Goal: Task Accomplishment & Management: Use online tool/utility

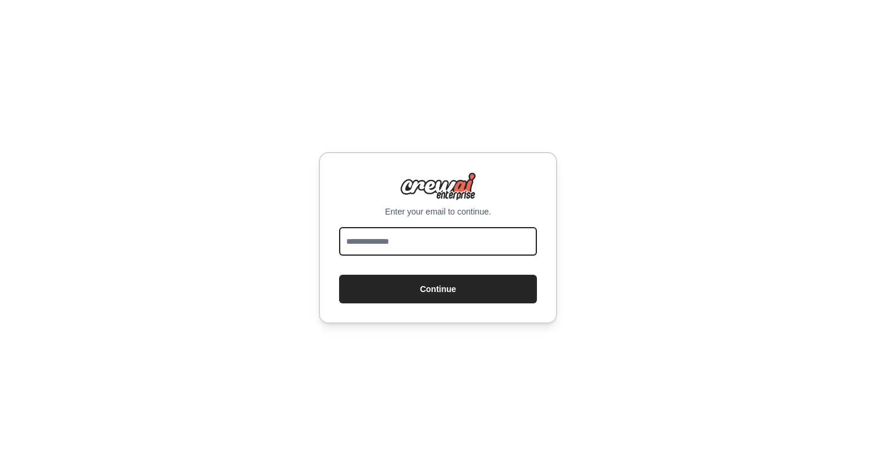
click at [453, 246] on input "email" at bounding box center [438, 241] width 198 height 29
type input "**********"
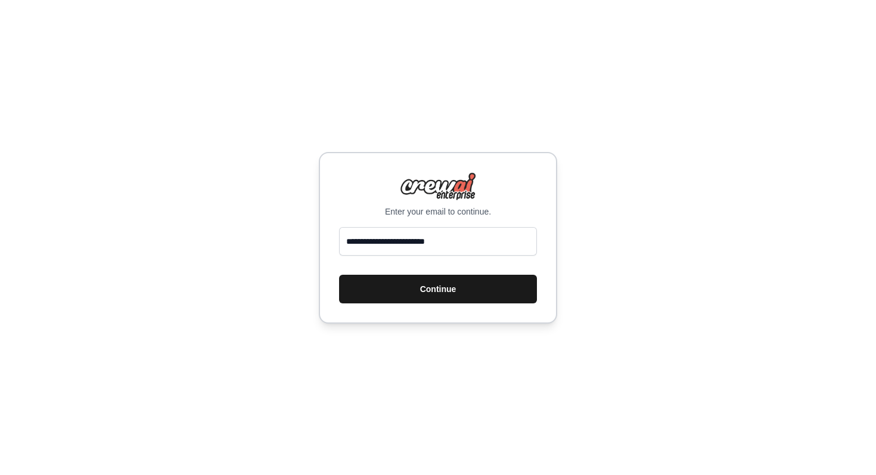
click at [427, 284] on button "Continue" at bounding box center [438, 289] width 198 height 29
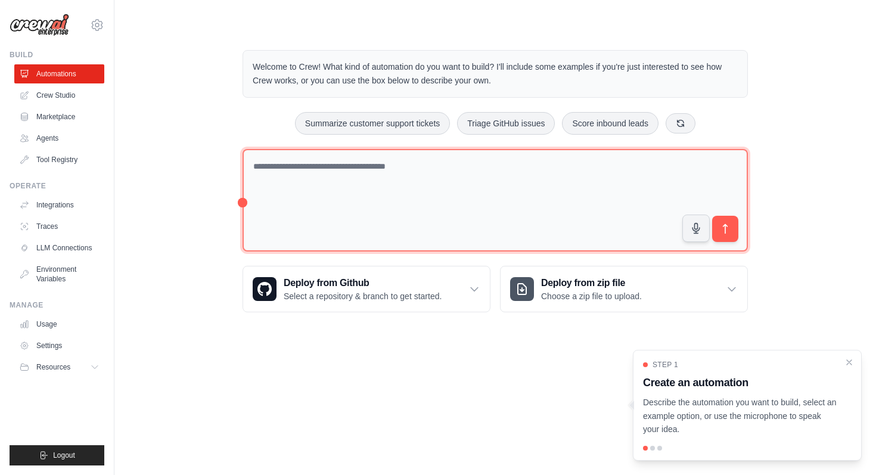
click at [374, 194] on textarea at bounding box center [496, 200] width 506 height 103
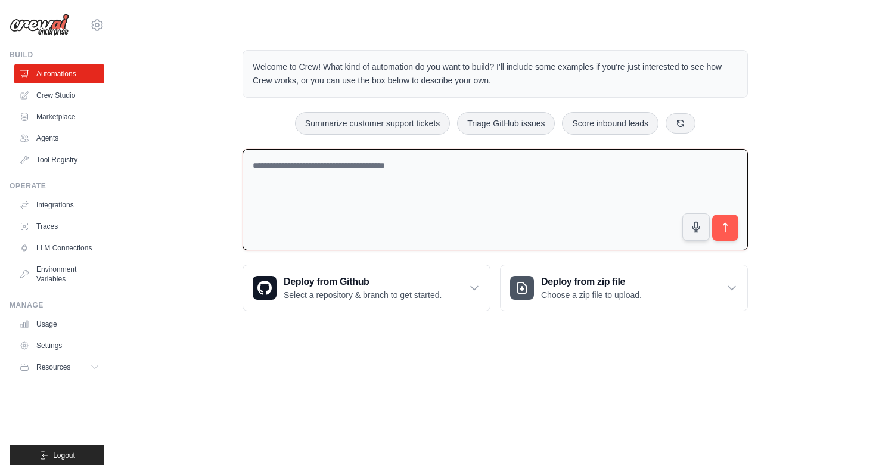
type textarea "*"
type textarea "**********"
click at [722, 222] on icon "submit" at bounding box center [726, 228] width 13 height 13
click at [70, 103] on link "Crew Studio" at bounding box center [60, 95] width 90 height 19
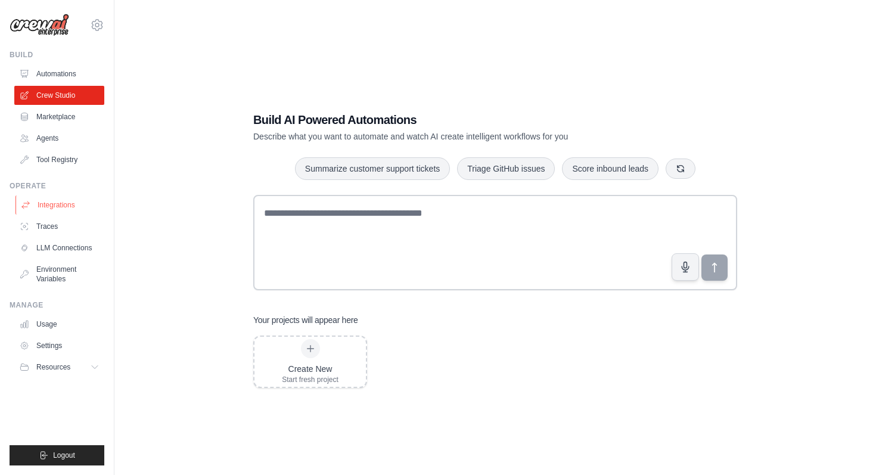
click at [66, 200] on link "Integrations" at bounding box center [60, 205] width 90 height 19
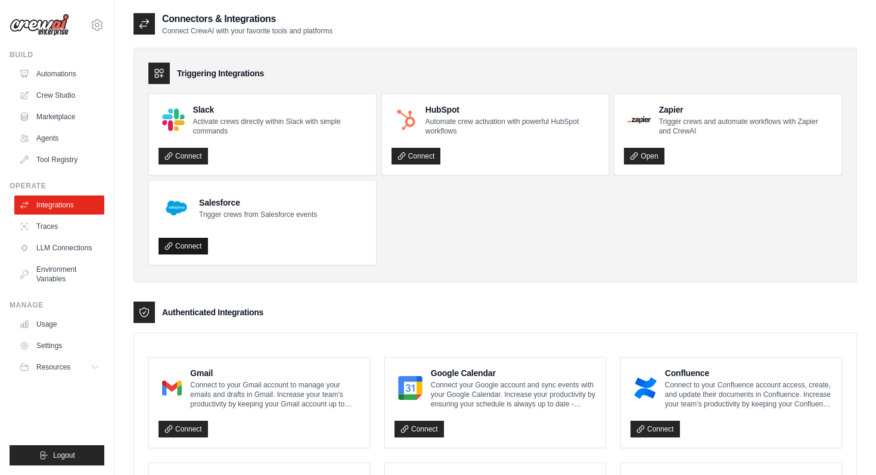
click at [194, 241] on link "Connect" at bounding box center [183, 246] width 49 height 17
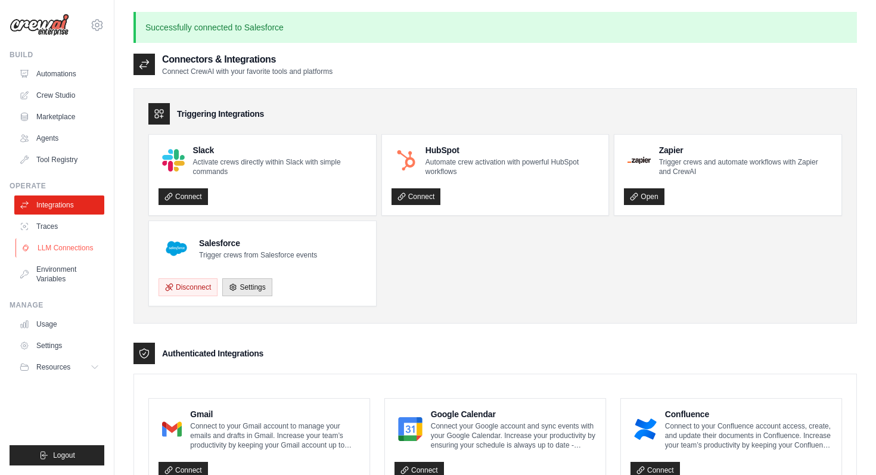
click at [57, 243] on link "LLM Connections" at bounding box center [60, 247] width 90 height 19
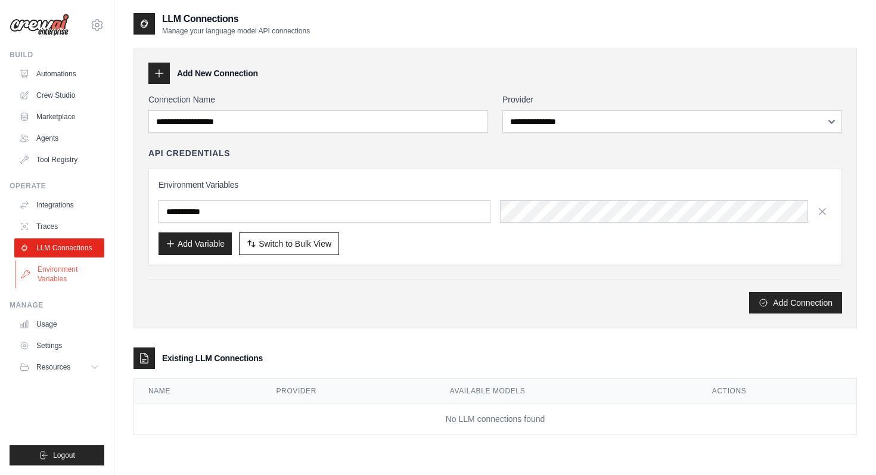
click at [54, 270] on link "Environment Variables" at bounding box center [60, 274] width 90 height 29
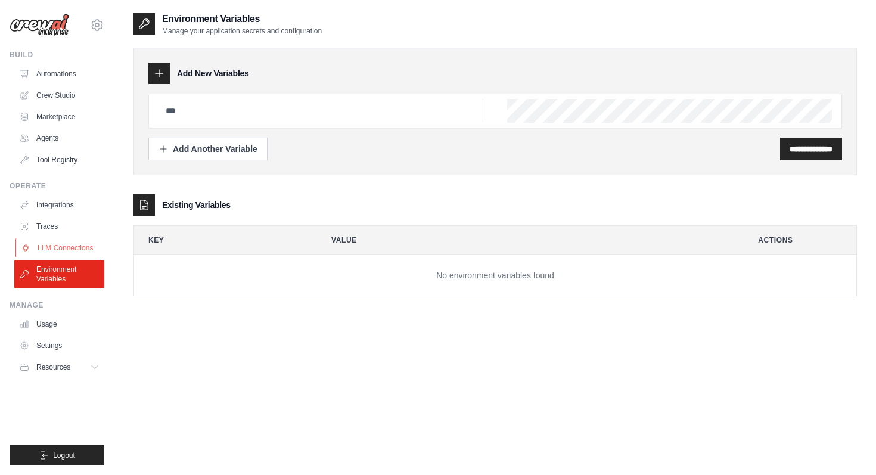
click at [52, 246] on link "LLM Connections" at bounding box center [60, 247] width 90 height 19
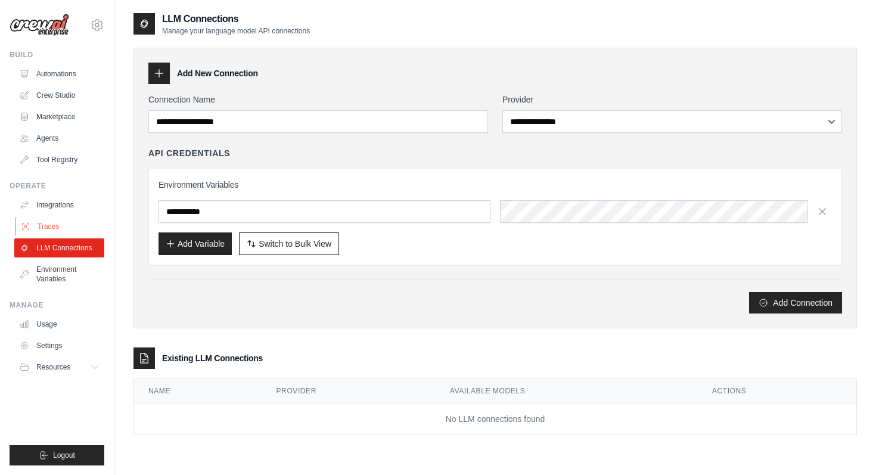
click at [55, 228] on link "Traces" at bounding box center [60, 226] width 90 height 19
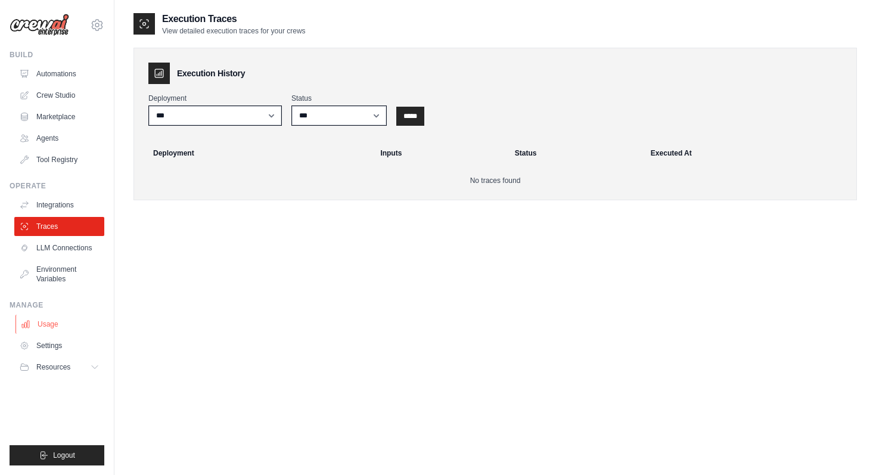
click at [54, 318] on link "Usage" at bounding box center [60, 324] width 90 height 19
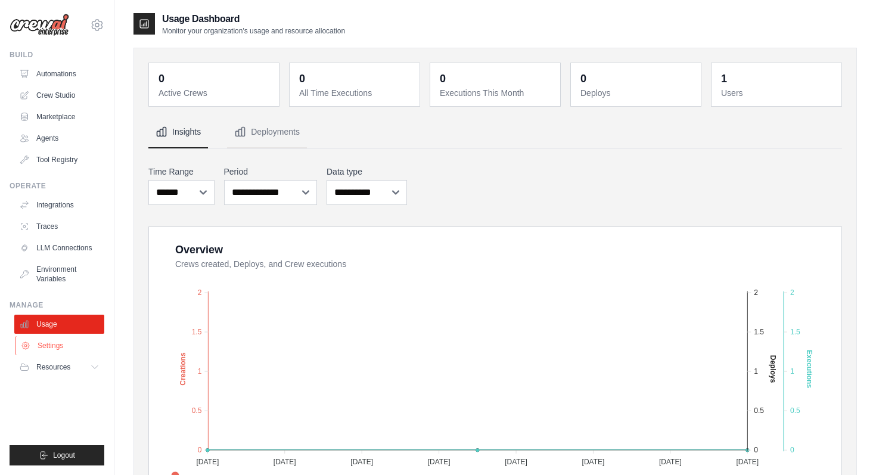
click at [46, 349] on link "Settings" at bounding box center [60, 345] width 90 height 19
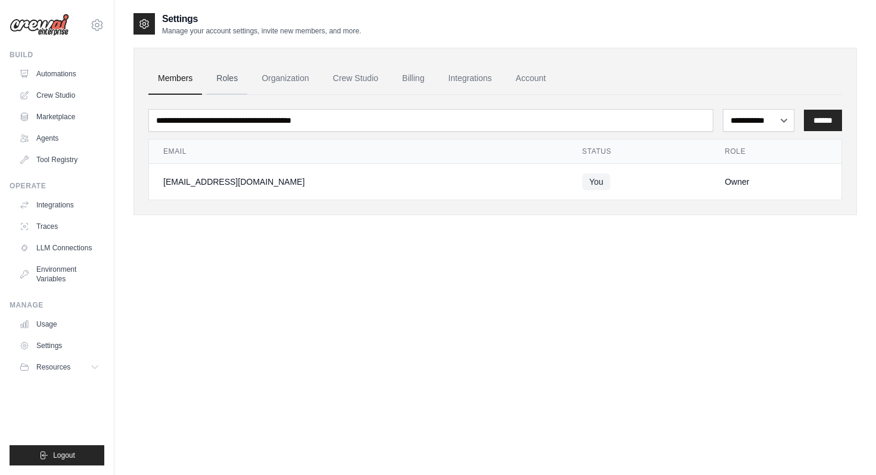
click at [219, 92] on link "Roles" at bounding box center [227, 79] width 41 height 32
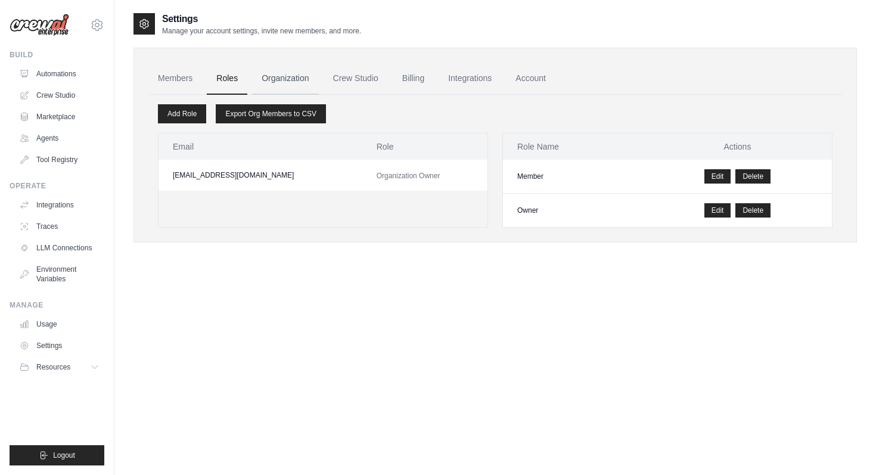
click at [291, 70] on link "Organization" at bounding box center [285, 79] width 66 height 32
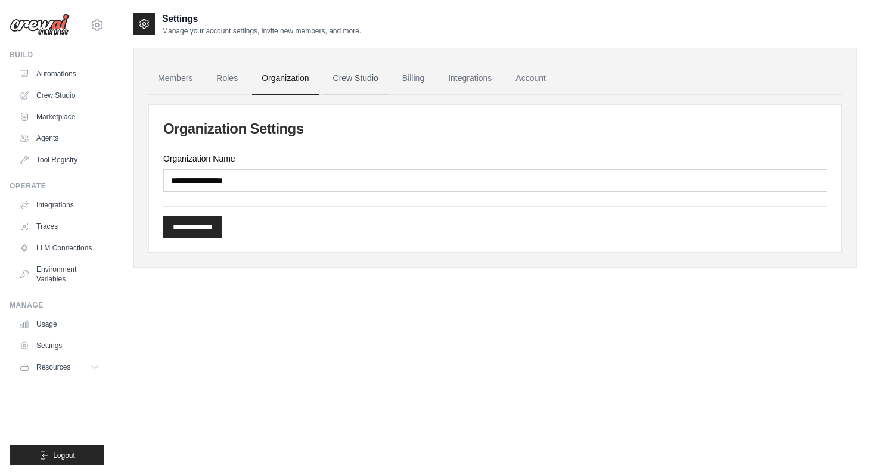
click at [361, 68] on link "Crew Studio" at bounding box center [356, 79] width 64 height 32
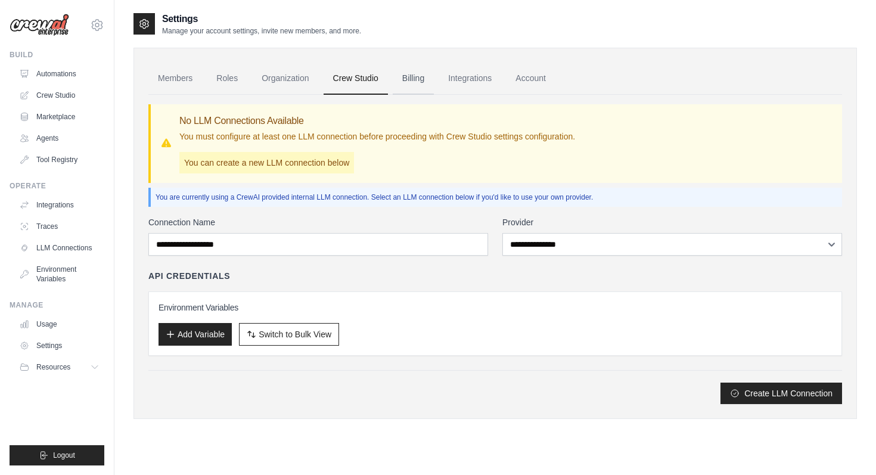
click at [407, 91] on link "Billing" at bounding box center [413, 79] width 41 height 32
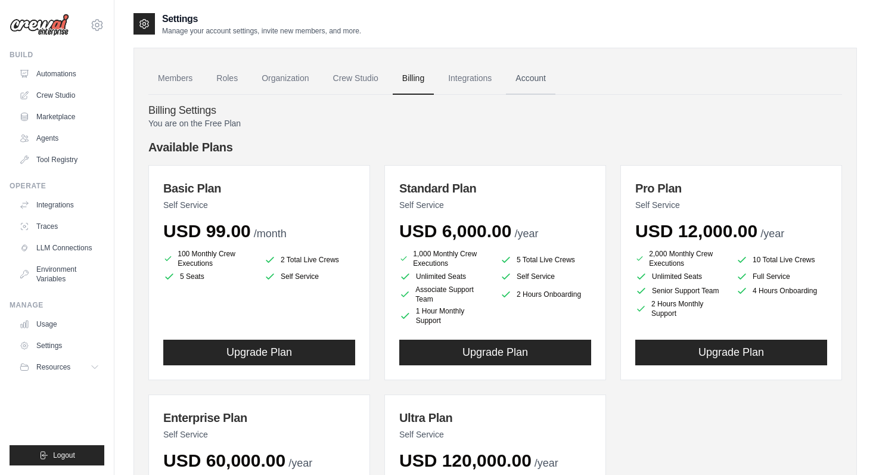
click at [532, 76] on link "Account" at bounding box center [530, 79] width 49 height 32
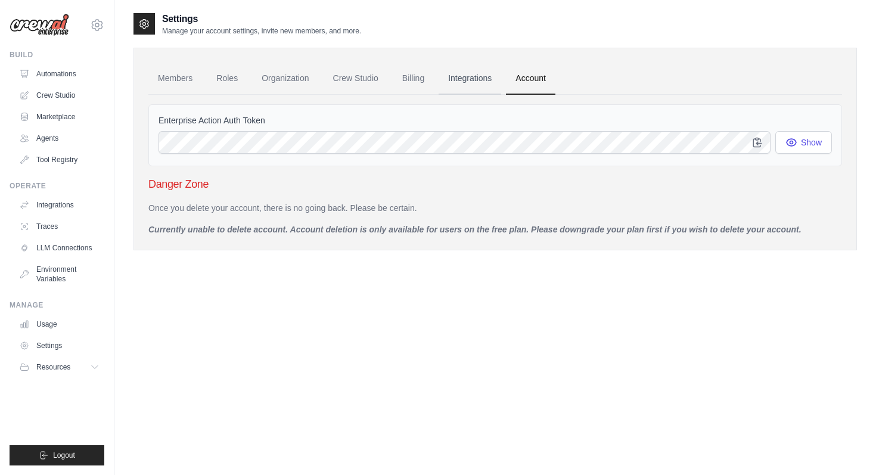
click at [468, 78] on link "Integrations" at bounding box center [470, 79] width 63 height 32
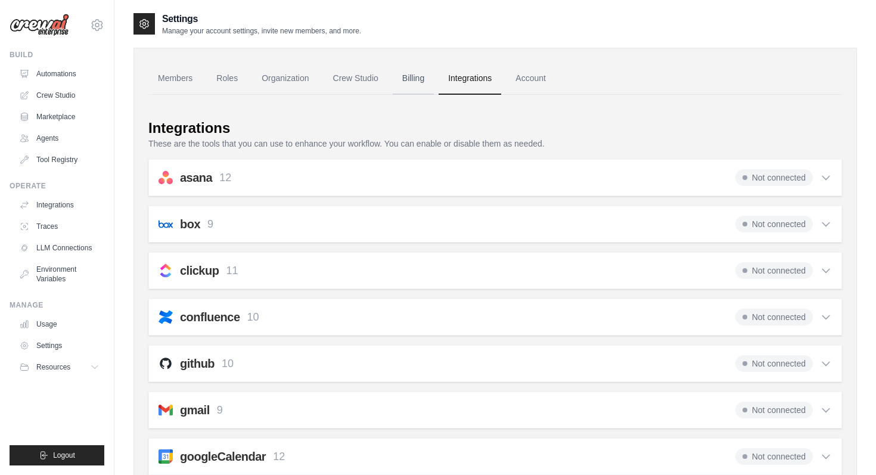
click at [406, 79] on link "Billing" at bounding box center [413, 79] width 41 height 32
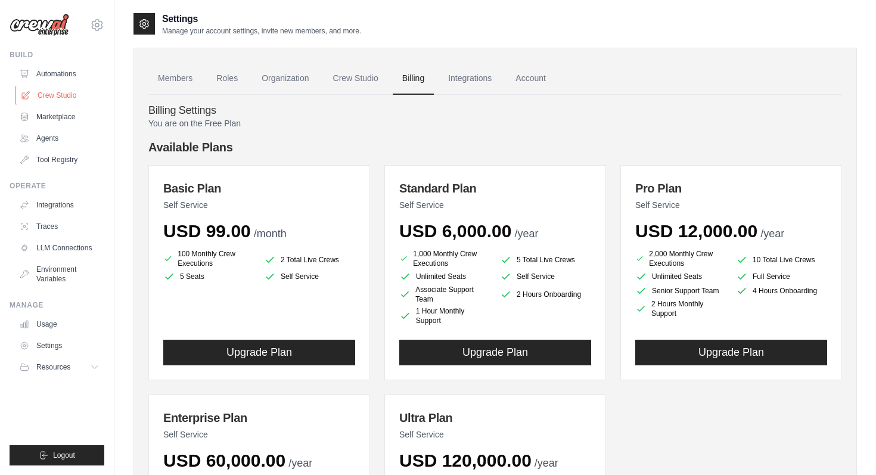
click at [63, 92] on link "Crew Studio" at bounding box center [60, 95] width 90 height 19
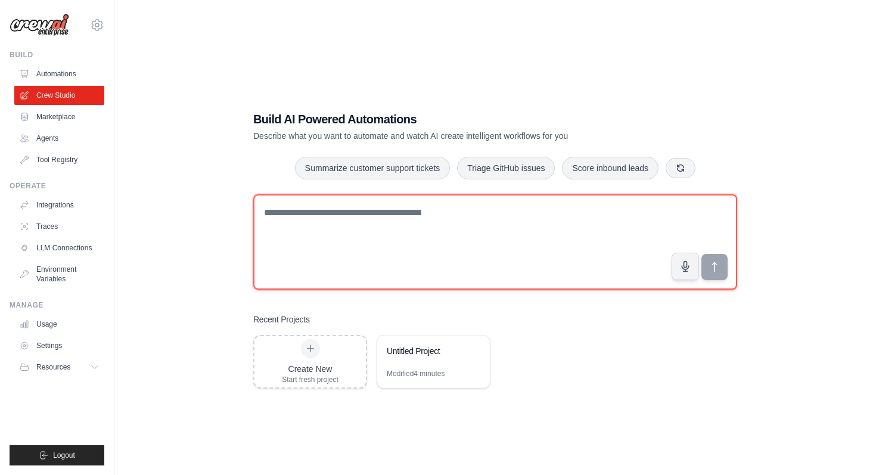
click at [418, 215] on textarea at bounding box center [495, 241] width 484 height 95
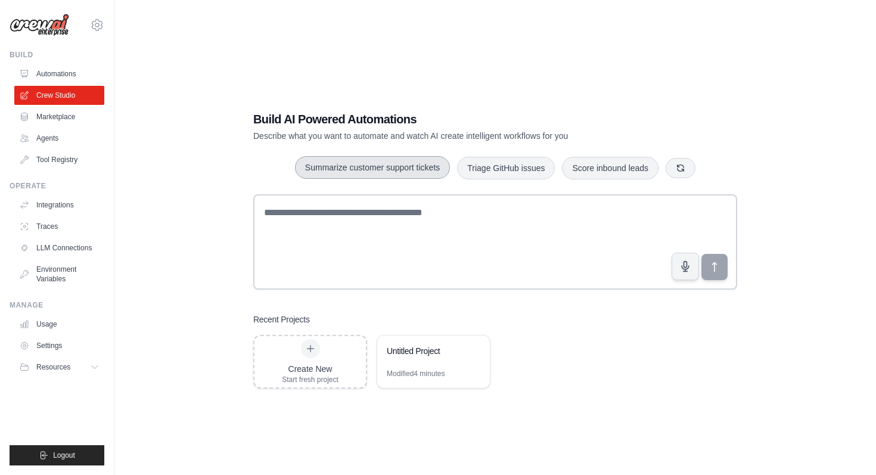
click at [398, 167] on button "Summarize customer support tickets" at bounding box center [372, 167] width 155 height 23
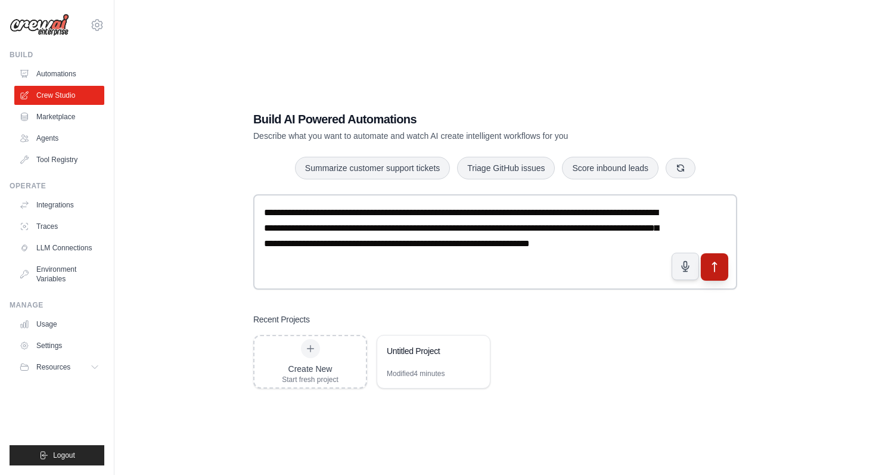
click at [709, 268] on icon "submit" at bounding box center [715, 267] width 13 height 13
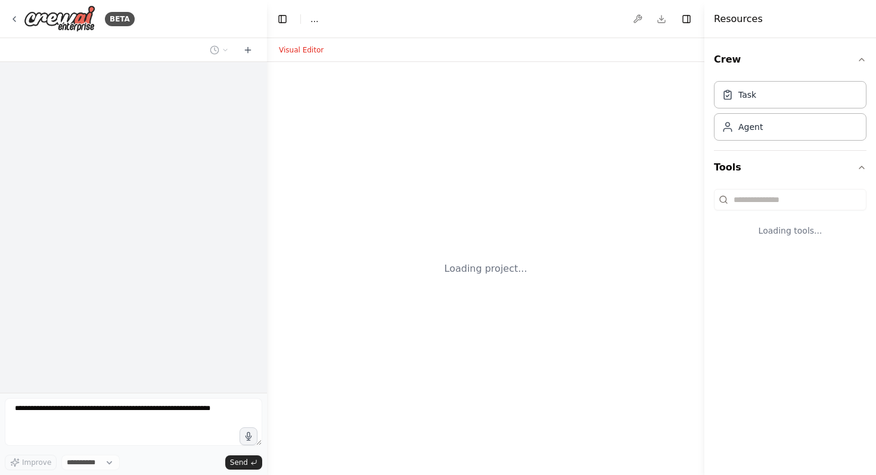
select select "****"
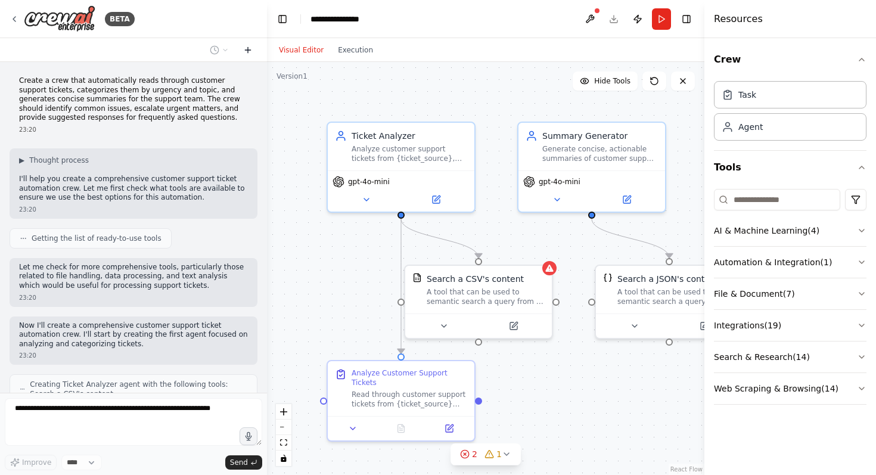
click at [247, 47] on icon at bounding box center [248, 50] width 10 height 10
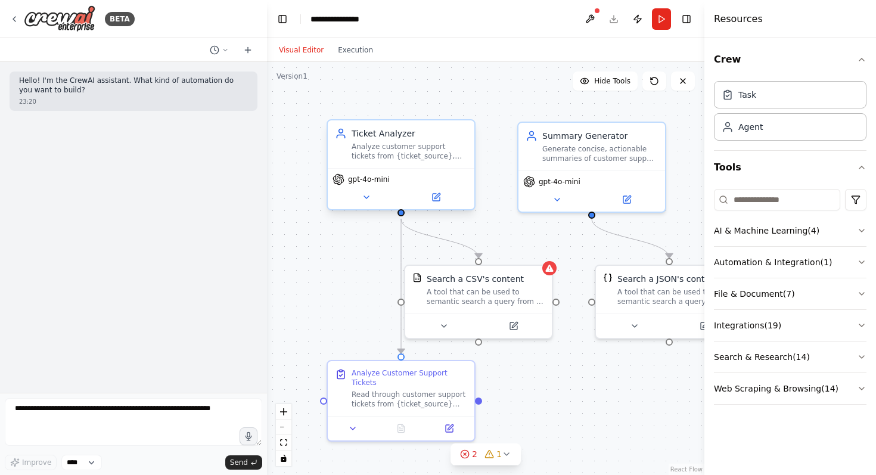
click at [396, 163] on div "Ticket Analyzer Analyze customer support tickets from {ticket_source}, categori…" at bounding box center [401, 144] width 147 height 48
click at [413, 365] on div "Analyze Customer Support Tickets Read through customer support tickets from {ti…" at bounding box center [401, 386] width 147 height 55
click at [418, 162] on div "Ticket Analyzer Analyze customer support tickets from {ticket_source}, categori…" at bounding box center [401, 144] width 147 height 48
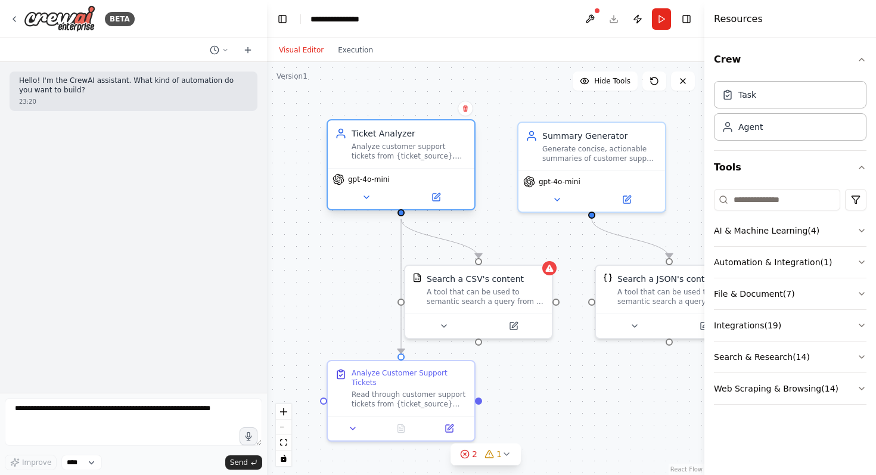
click at [418, 162] on div "Ticket Analyzer Analyze customer support tickets from {ticket_source}, categori…" at bounding box center [401, 144] width 147 height 48
click at [686, 86] on button at bounding box center [683, 81] width 24 height 19
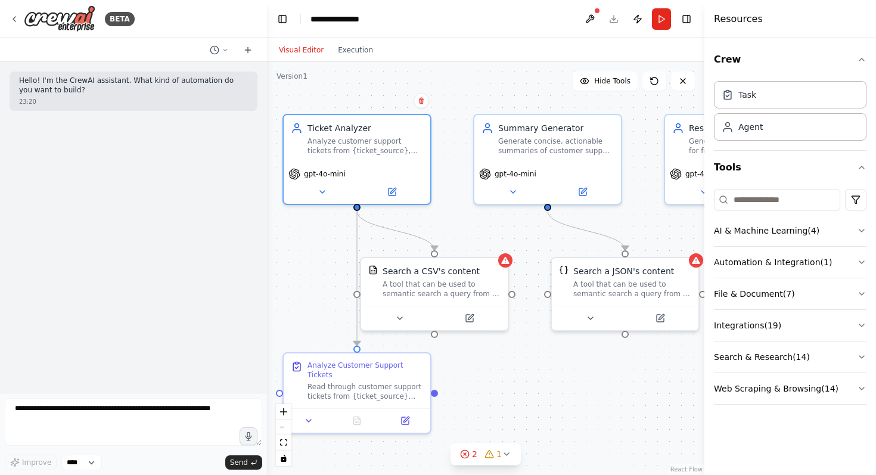
drag, startPoint x: 387, startPoint y: 108, endPoint x: 343, endPoint y: 100, distance: 44.8
click at [343, 100] on div ".deletable-edge-delete-btn { width: 20px; height: 20px; border: 0px solid #ffff…" at bounding box center [486, 268] width 438 height 413
click at [687, 76] on icon at bounding box center [683, 81] width 10 height 10
click at [664, 17] on button "Run" at bounding box center [661, 18] width 19 height 21
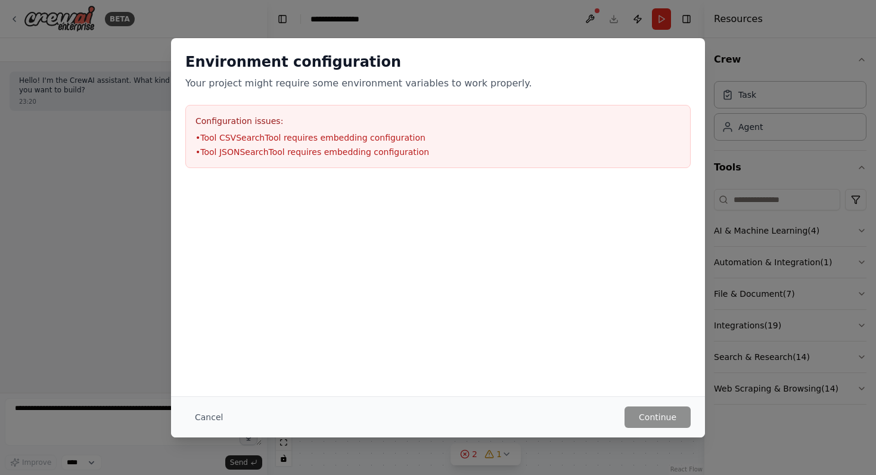
click at [55, 171] on div "Environment configuration Your project might require some environment variables…" at bounding box center [438, 237] width 876 height 475
click at [212, 414] on button "Cancel" at bounding box center [208, 417] width 47 height 21
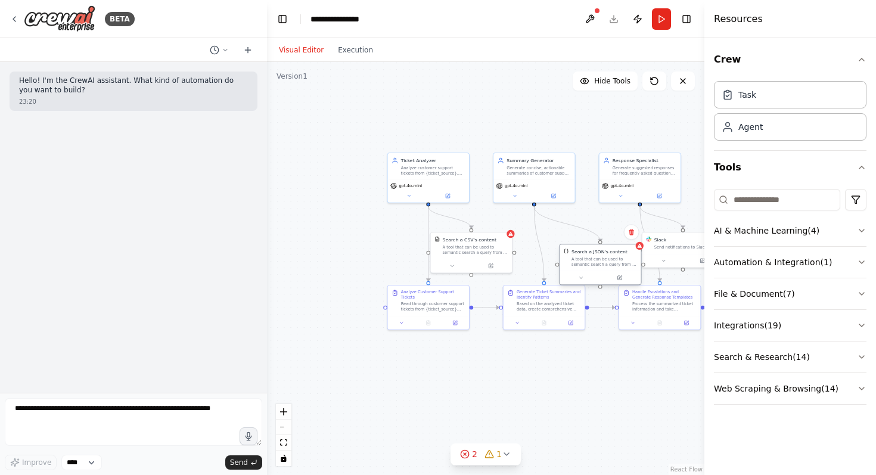
drag, startPoint x: 543, startPoint y: 235, endPoint x: 568, endPoint y: 250, distance: 29.1
click at [568, 251] on img at bounding box center [566, 251] width 5 height 5
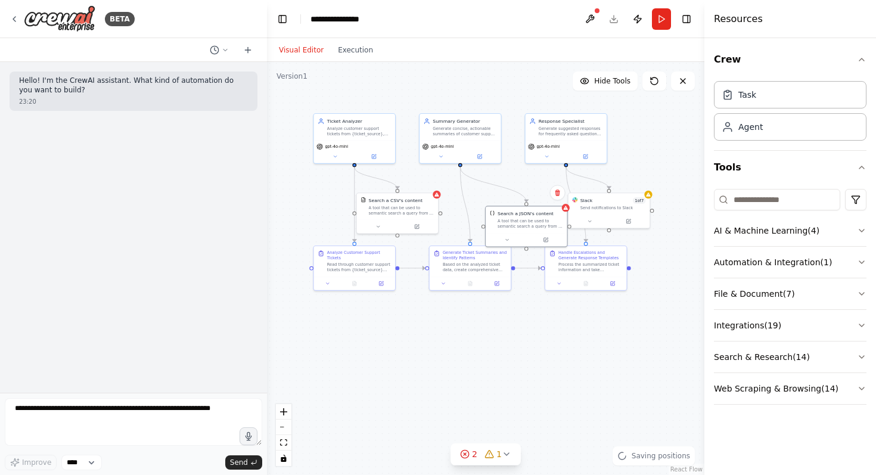
drag, startPoint x: 568, startPoint y: 148, endPoint x: 494, endPoint y: 110, distance: 83.5
click at [494, 110] on div ".deletable-edge-delete-btn { width: 20px; height: 20px; border: 0px solid #ffff…" at bounding box center [486, 268] width 438 height 413
click at [861, 230] on icon "button" at bounding box center [862, 231] width 10 height 10
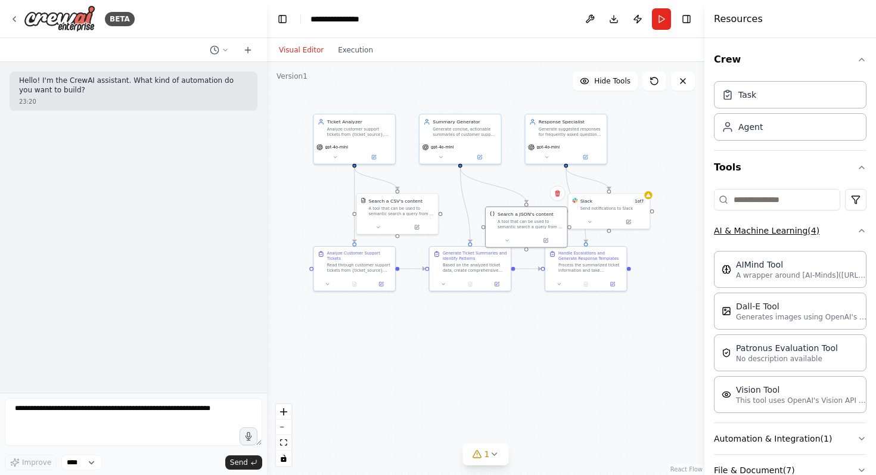
click at [861, 230] on icon "button" at bounding box center [862, 231] width 10 height 10
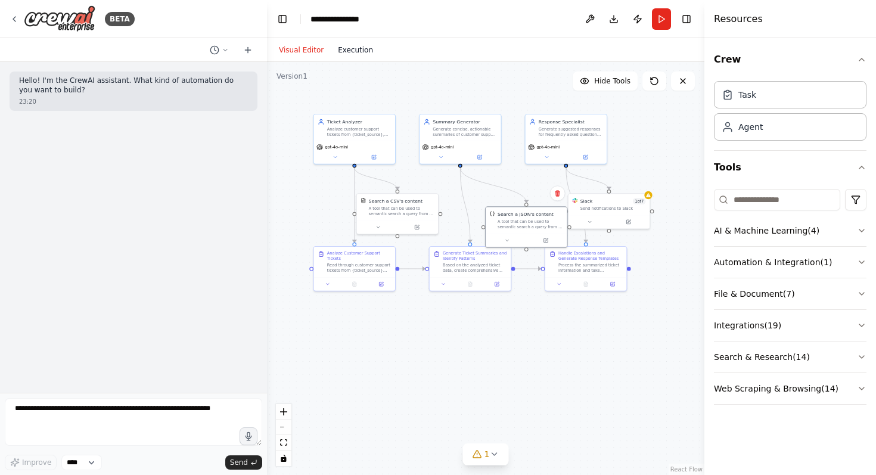
click at [345, 54] on button "Execution" at bounding box center [355, 50] width 49 height 14
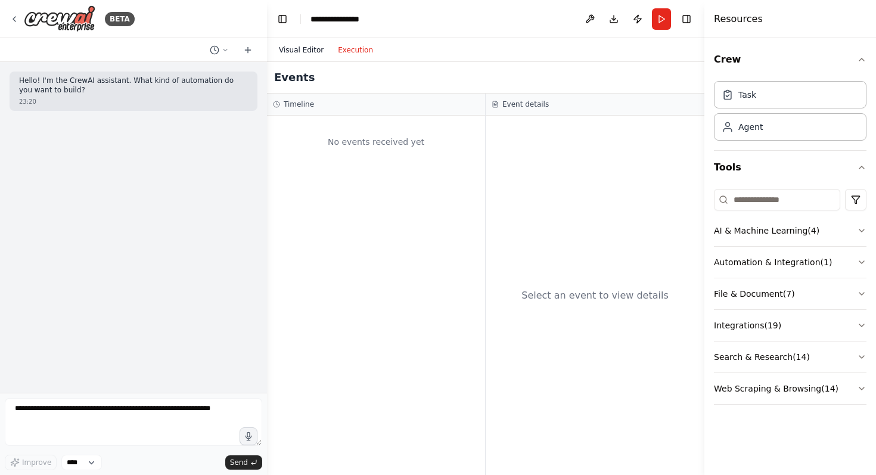
click at [306, 54] on button "Visual Editor" at bounding box center [301, 50] width 59 height 14
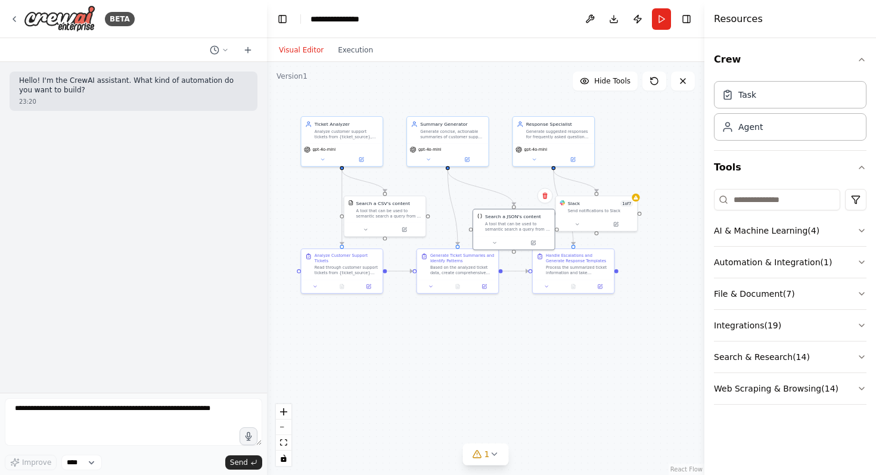
drag, startPoint x: 302, startPoint y: 134, endPoint x: 289, endPoint y: 136, distance: 12.7
click at [289, 136] on div ".deletable-edge-delete-btn { width: 20px; height: 20px; border: 0px solid #ffff…" at bounding box center [486, 268] width 438 height 413
click at [680, 85] on icon at bounding box center [683, 81] width 10 height 10
click at [682, 81] on icon at bounding box center [683, 81] width 10 height 10
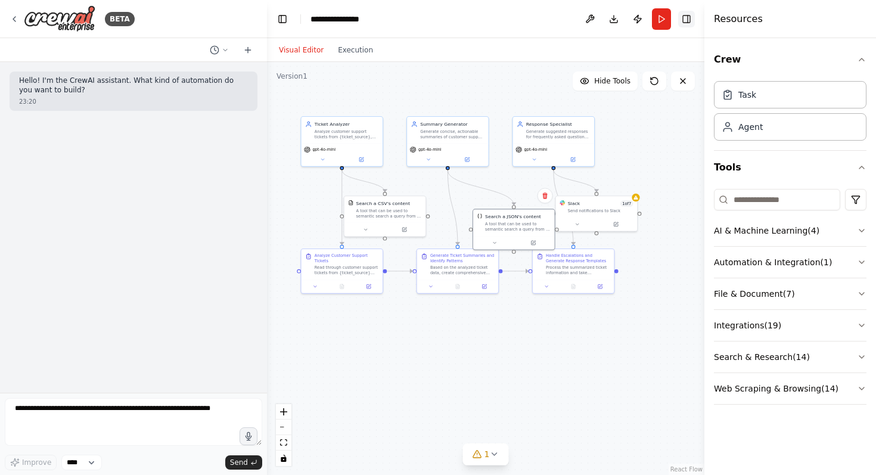
click at [687, 19] on button "Toggle Right Sidebar" at bounding box center [686, 19] width 17 height 17
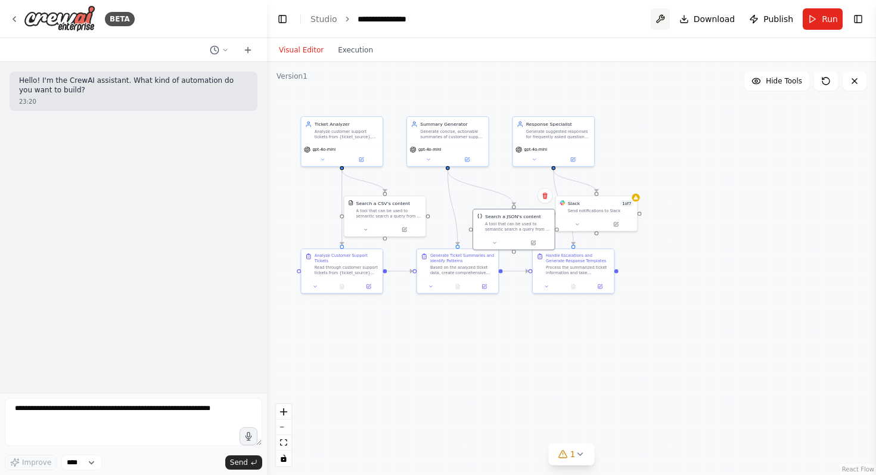
click at [665, 16] on button at bounding box center [660, 18] width 19 height 21
click at [665, 16] on body "**********" at bounding box center [438, 237] width 876 height 475
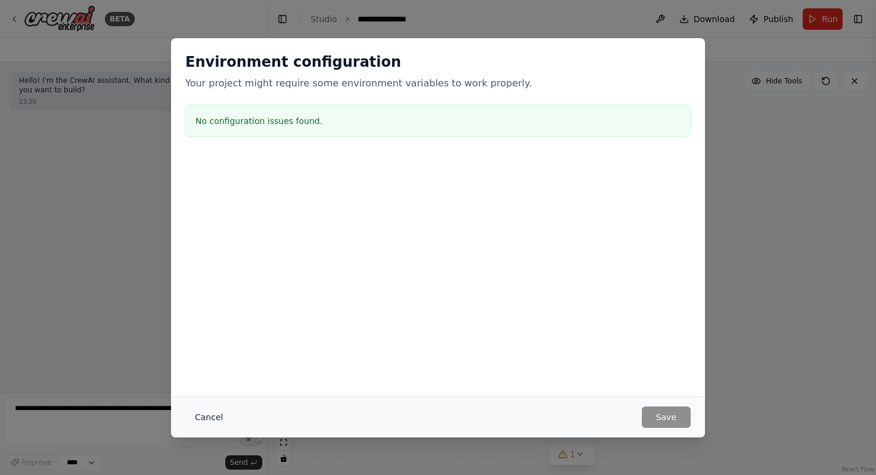
click at [215, 414] on button "Cancel" at bounding box center [208, 417] width 47 height 21
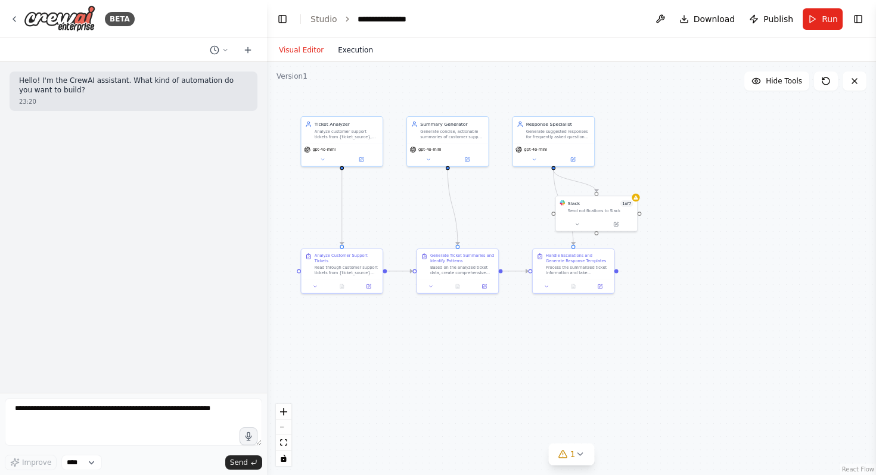
click at [355, 53] on button "Execution" at bounding box center [355, 50] width 49 height 14
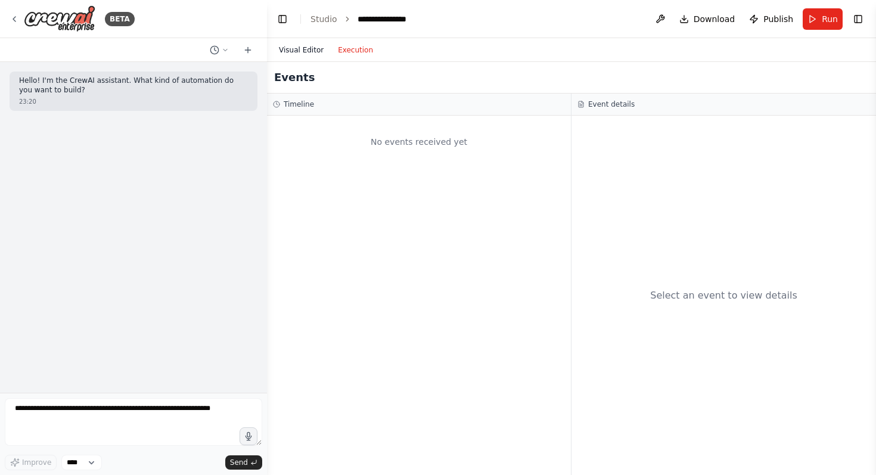
click at [314, 48] on button "Visual Editor" at bounding box center [301, 50] width 59 height 14
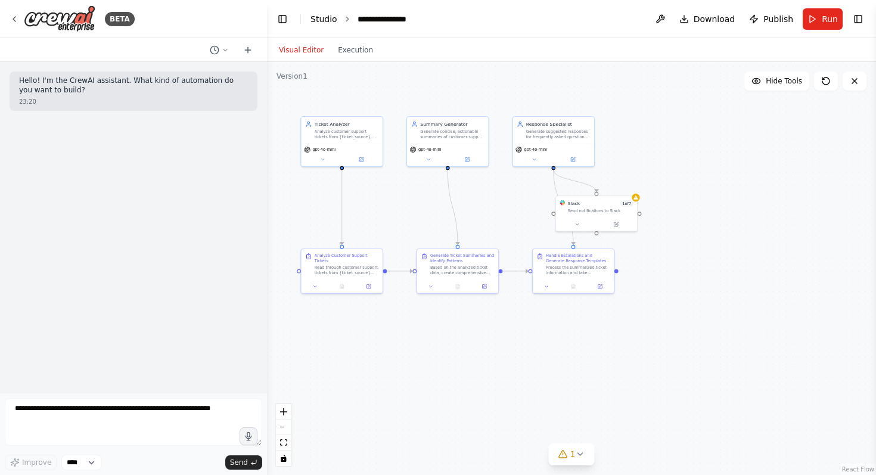
click at [325, 18] on link "Studio" at bounding box center [324, 19] width 27 height 10
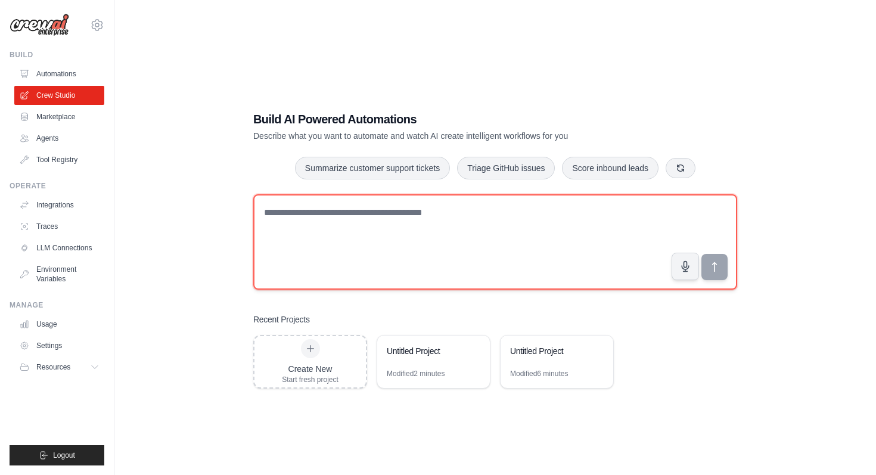
click at [321, 212] on textarea at bounding box center [495, 241] width 484 height 95
type textarea "*"
type textarea "**********"
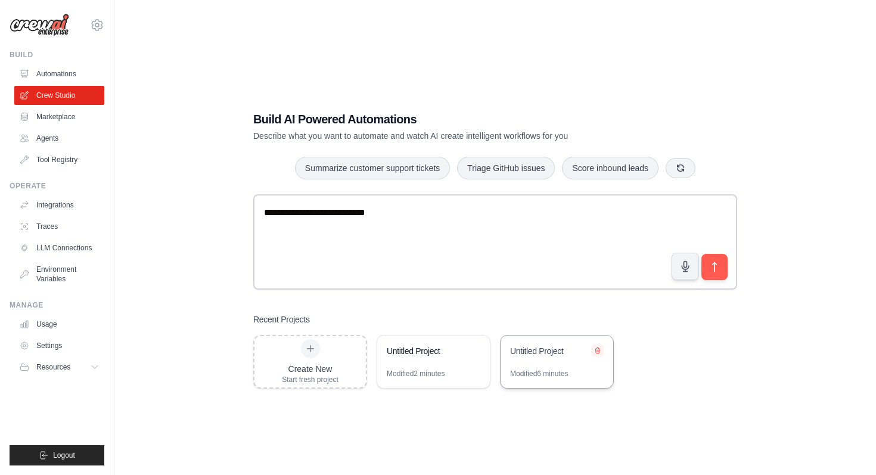
click at [596, 351] on icon at bounding box center [597, 350] width 7 height 7
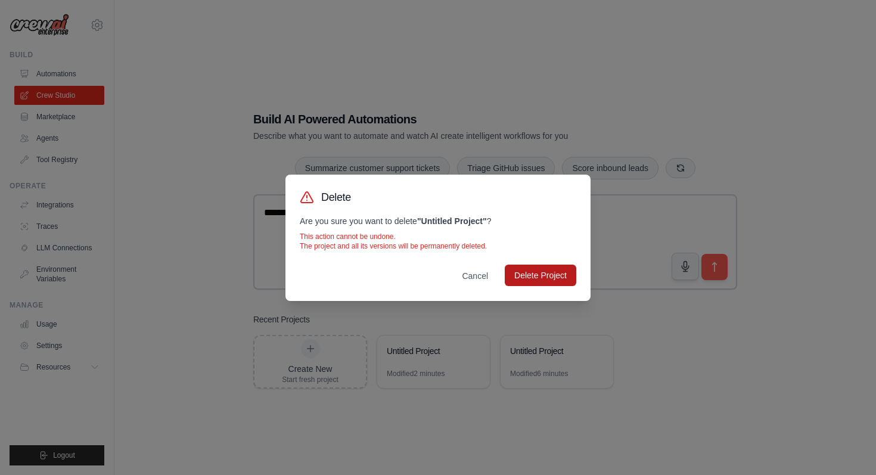
click at [554, 274] on button "Delete Project" at bounding box center [541, 275] width 72 height 21
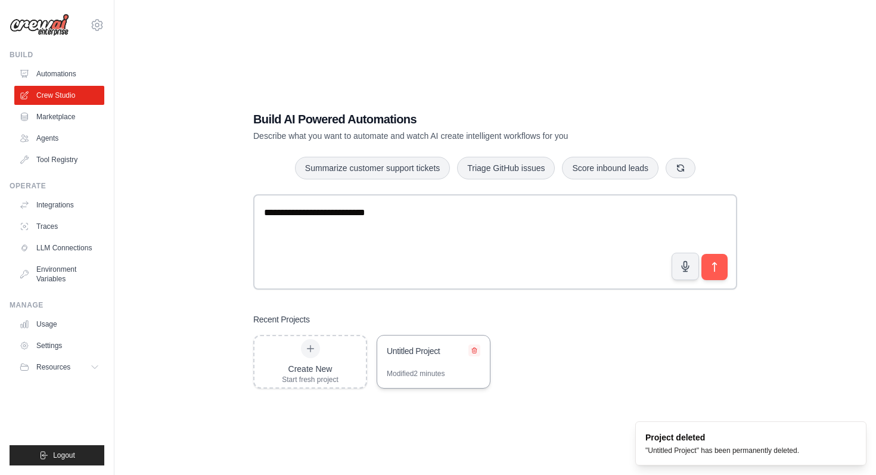
click at [477, 352] on icon at bounding box center [474, 350] width 7 height 7
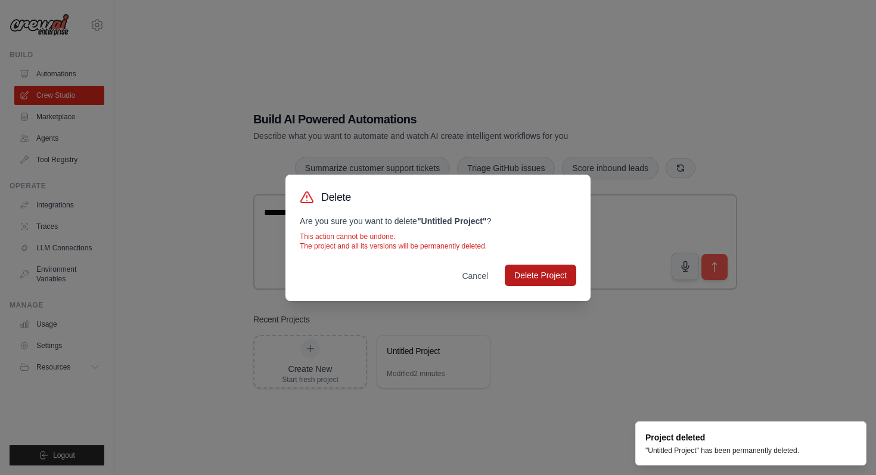
click at [576, 272] on button "Delete Project" at bounding box center [541, 275] width 72 height 21
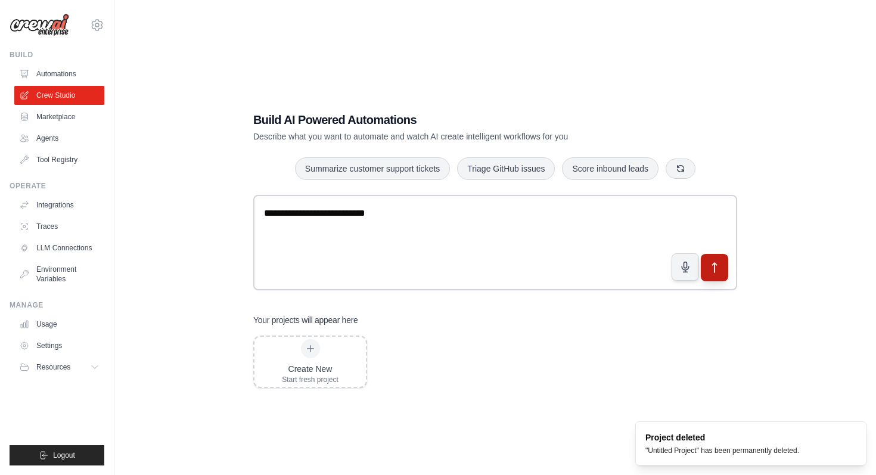
click at [713, 263] on icon "submit" at bounding box center [715, 268] width 4 height 10
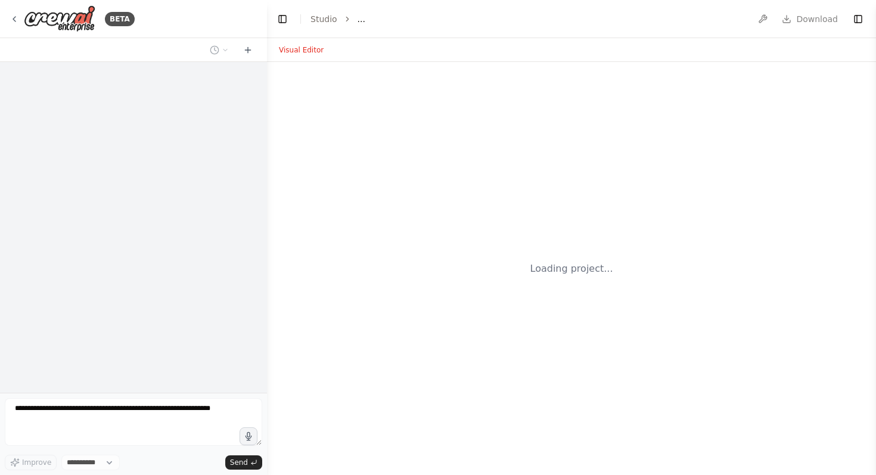
select select "****"
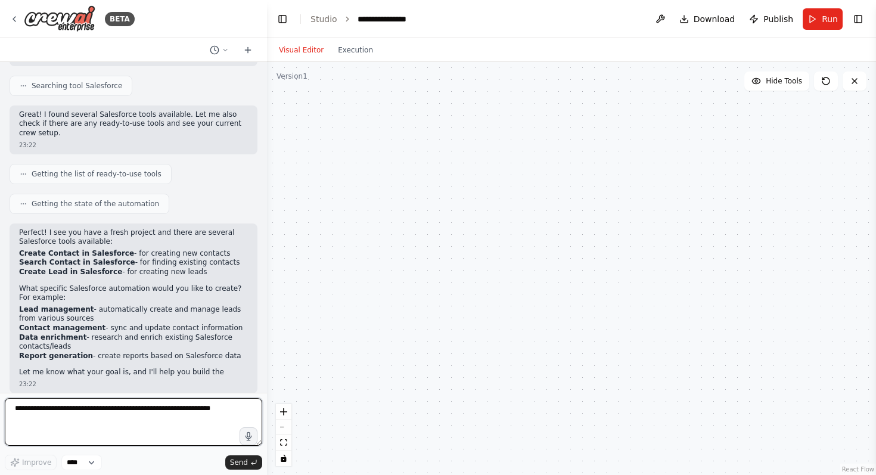
scroll to position [116, 0]
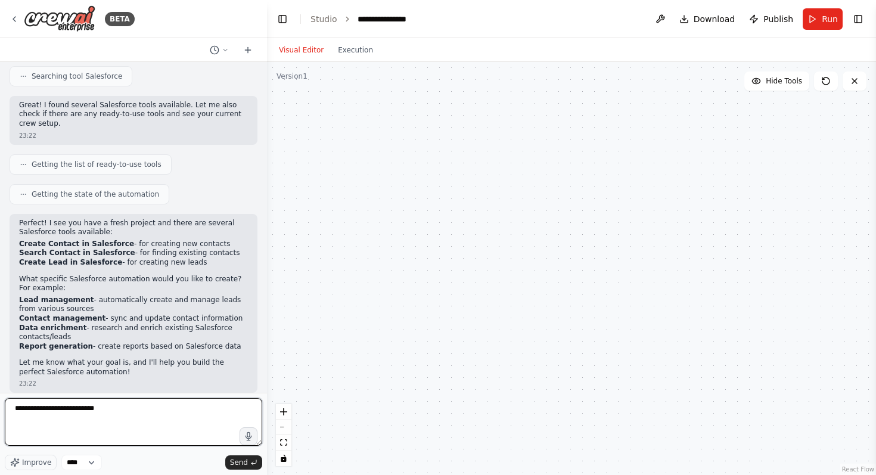
type textarea "**********"
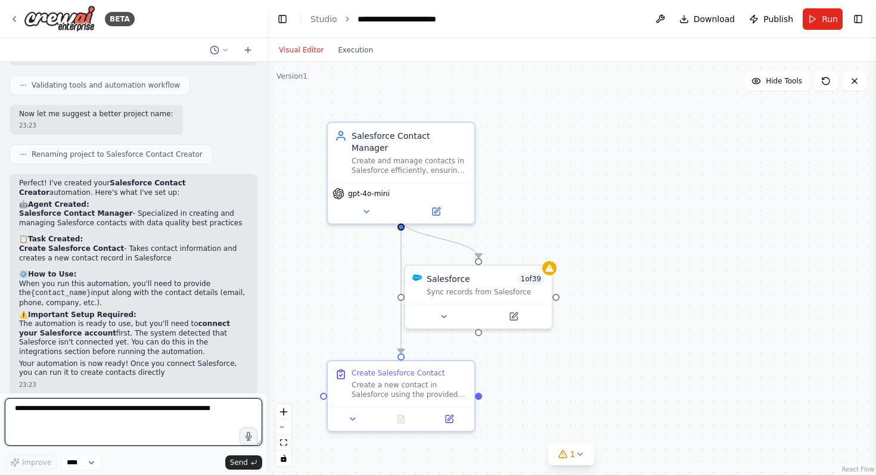
scroll to position [818, 0]
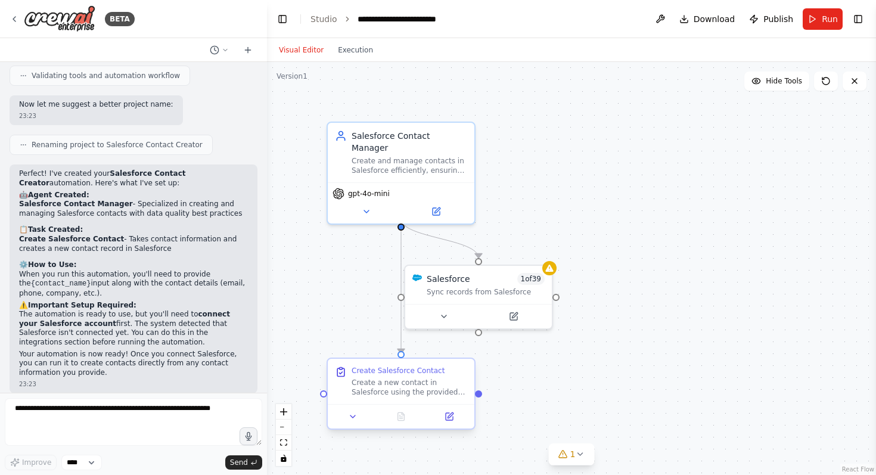
click at [394, 387] on div "Create a new contact in Salesforce using the provided contact information for {…" at bounding box center [410, 387] width 116 height 19
click at [400, 374] on div "Create Salesforce Contact" at bounding box center [398, 371] width 93 height 10
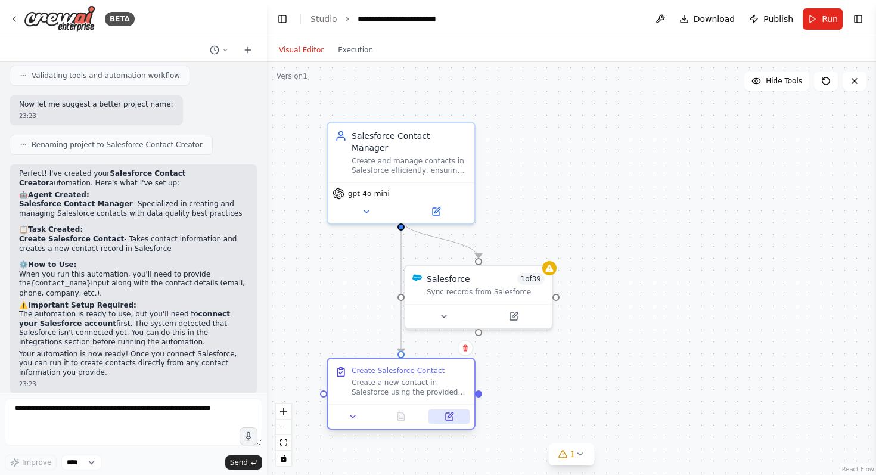
click at [448, 417] on icon at bounding box center [450, 415] width 5 height 5
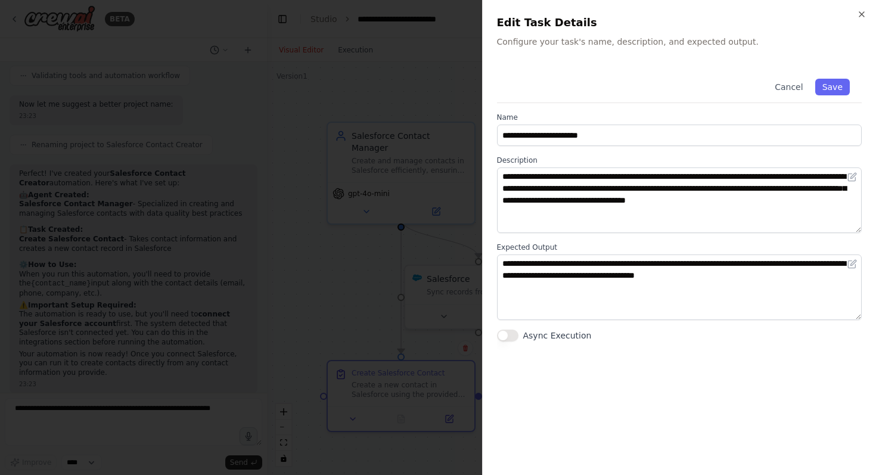
click at [366, 269] on div at bounding box center [438, 237] width 876 height 475
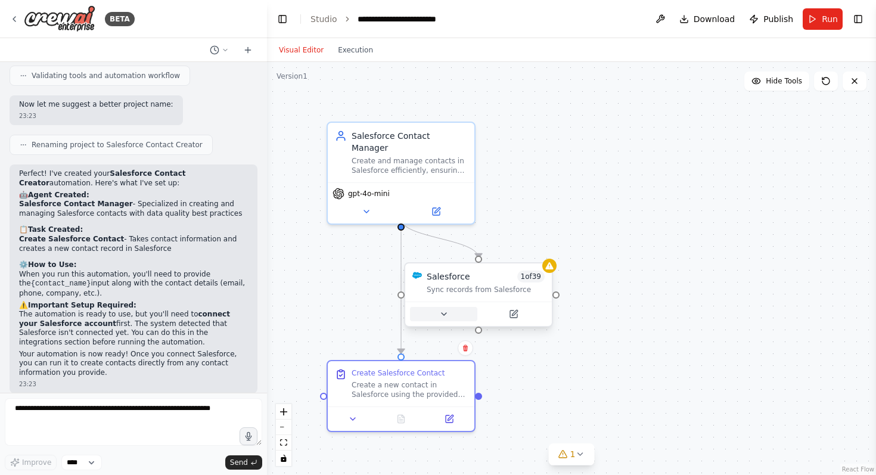
click at [444, 314] on icon at bounding box center [444, 314] width 5 height 2
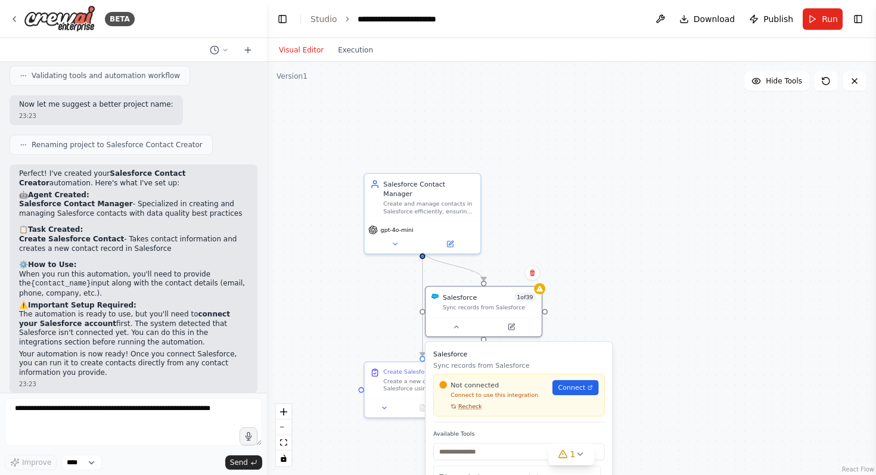
click at [471, 409] on span "Recheck" at bounding box center [470, 407] width 24 height 8
click at [568, 383] on span "Connect" at bounding box center [572, 388] width 27 height 10
click at [477, 411] on div "Not connected Connect to use this integration Recheck Connect" at bounding box center [519, 395] width 172 height 42
click at [474, 410] on span "Recheck" at bounding box center [470, 407] width 24 height 8
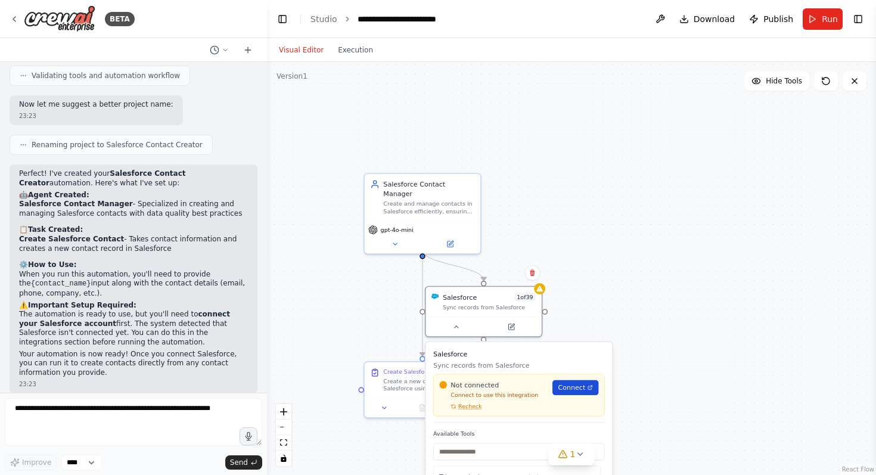
click at [567, 388] on span "Connect" at bounding box center [572, 388] width 27 height 10
click at [402, 373] on div "Create Salesforce Contact" at bounding box center [420, 370] width 74 height 8
click at [462, 405] on icon at bounding box center [460, 405] width 5 height 5
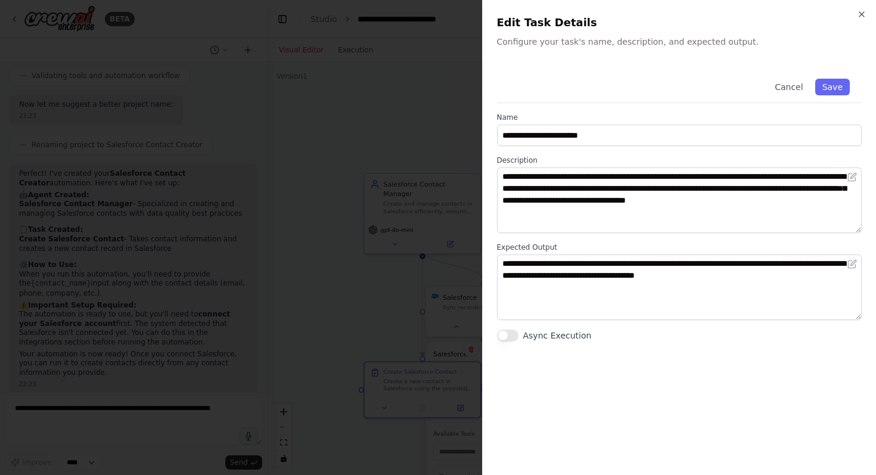
click at [432, 396] on div at bounding box center [438, 237] width 876 height 475
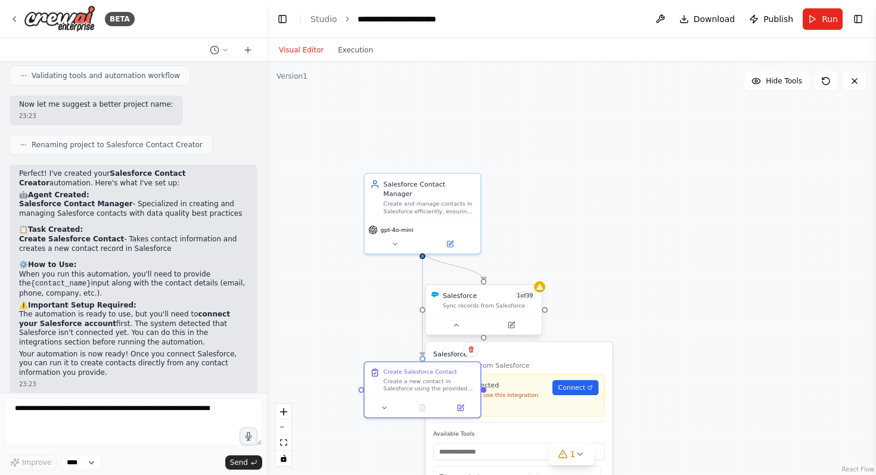
click at [469, 305] on div "Sync records from Salesforce" at bounding box center [489, 306] width 93 height 8
click at [613, 334] on div ".deletable-edge-delete-btn { width: 20px; height: 20px; border: 0px solid #ffff…" at bounding box center [571, 268] width 609 height 413
click at [449, 199] on div "Create and manage contacts in Salesforce efficiently, ensuring all required fie…" at bounding box center [428, 206] width 91 height 15
click at [429, 219] on div "gpt-4o-mini" at bounding box center [423, 235] width 116 height 33
click at [349, 95] on div ".deletable-edge-delete-btn { width: 20px; height: 20px; border: 0px solid #ffff…" at bounding box center [571, 268] width 609 height 413
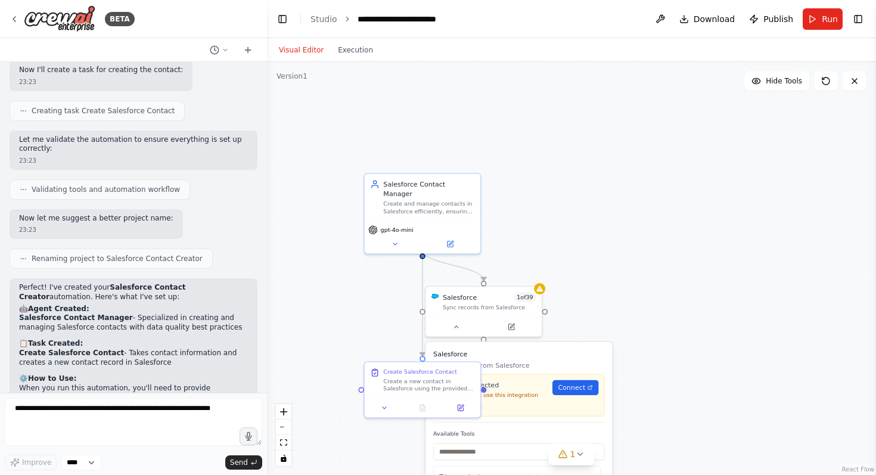
scroll to position [0, 0]
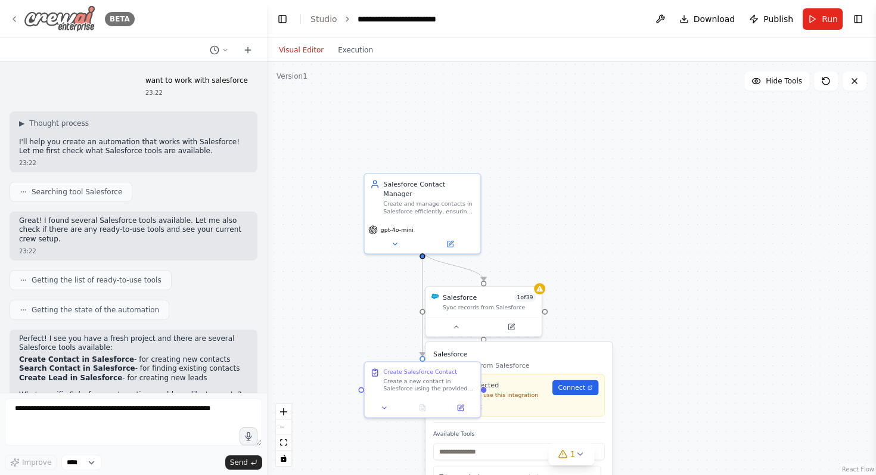
click at [51, 10] on img at bounding box center [60, 18] width 72 height 27
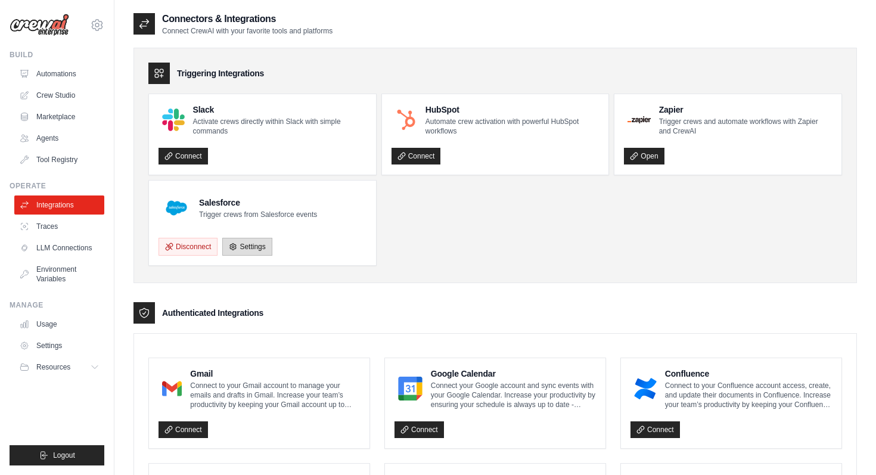
click at [230, 243] on icon at bounding box center [233, 247] width 8 height 8
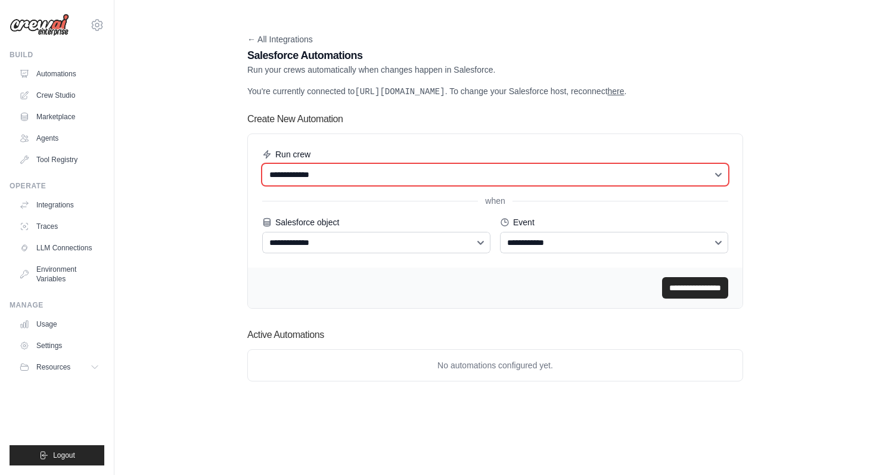
click at [344, 184] on select "**********" at bounding box center [495, 174] width 466 height 21
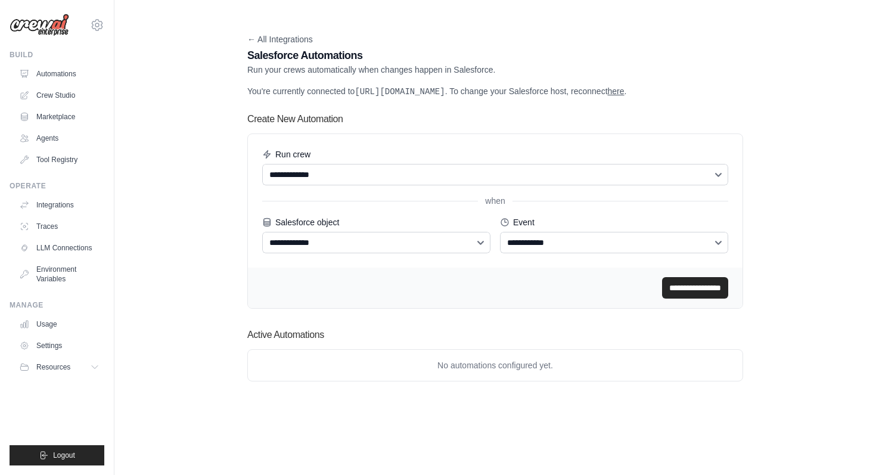
click at [333, 204] on div "**********" at bounding box center [495, 200] width 466 height 105
click at [333, 246] on select "**********" at bounding box center [376, 242] width 228 height 21
select select "*******"
click at [523, 253] on select "**********" at bounding box center [614, 242] width 228 height 21
select select "*******"
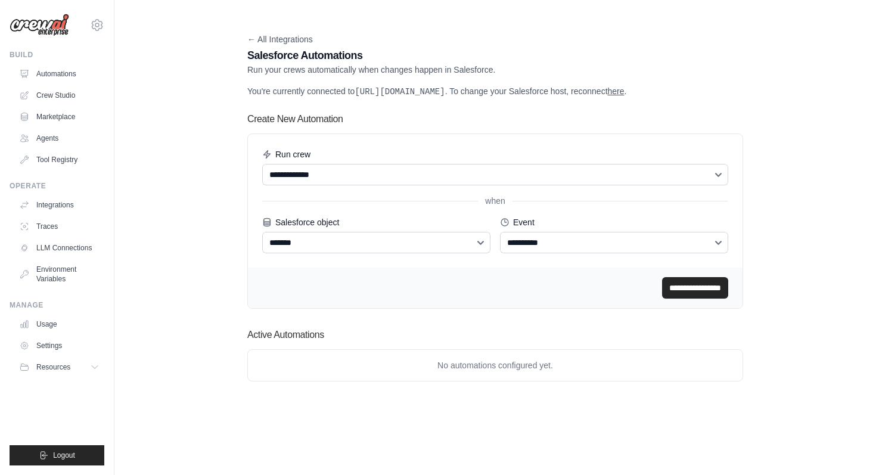
click at [668, 295] on input "**********" at bounding box center [695, 287] width 66 height 21
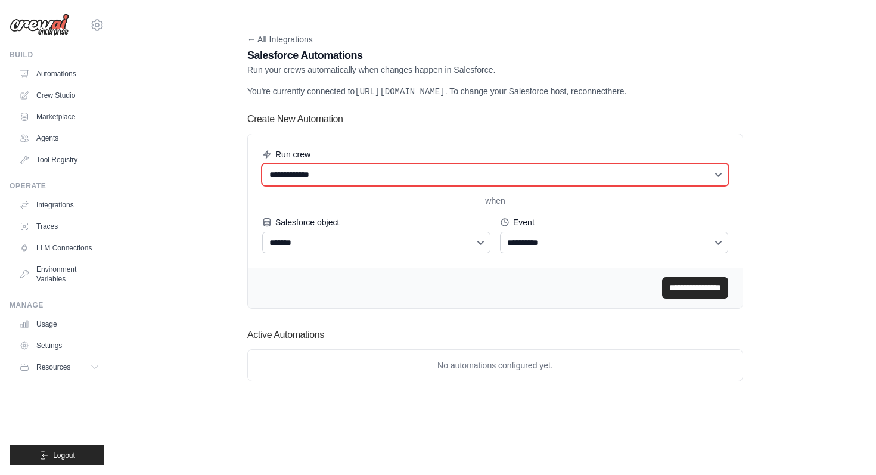
click at [387, 175] on select "**********" at bounding box center [495, 174] width 466 height 21
click at [367, 185] on select "**********" at bounding box center [495, 174] width 466 height 21
click at [376, 185] on select "**********" at bounding box center [495, 174] width 466 height 21
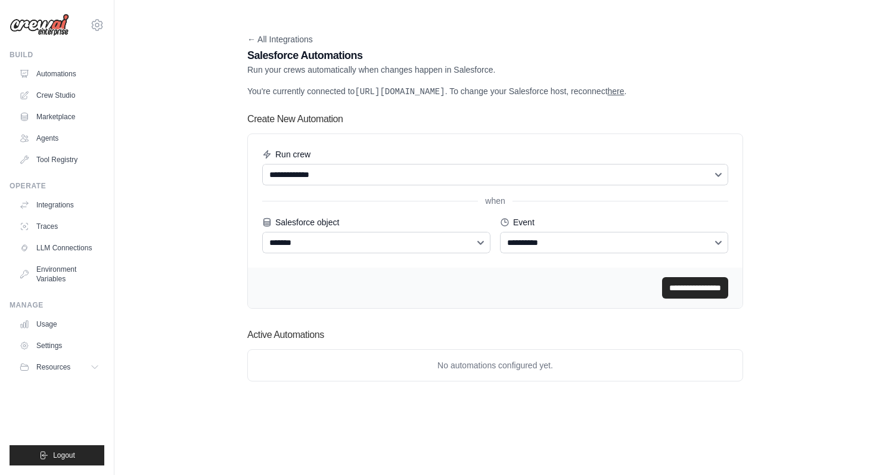
click at [440, 145] on div "**********" at bounding box center [495, 201] width 495 height 134
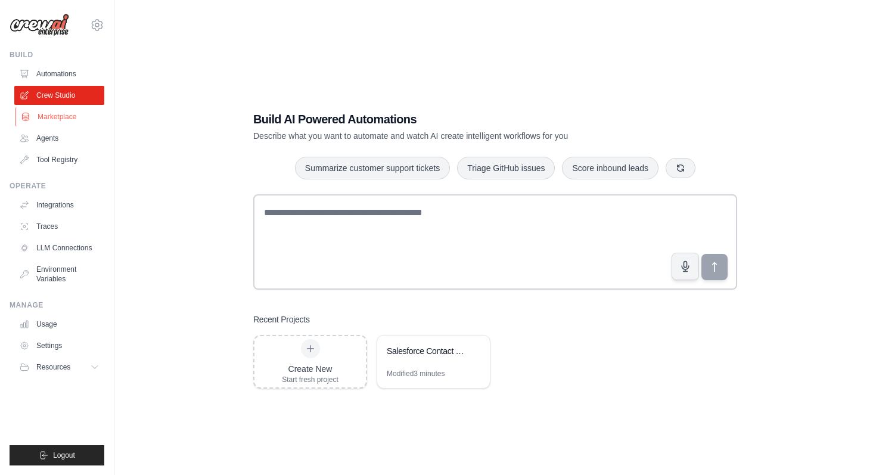
click at [61, 114] on link "Marketplace" at bounding box center [60, 116] width 90 height 19
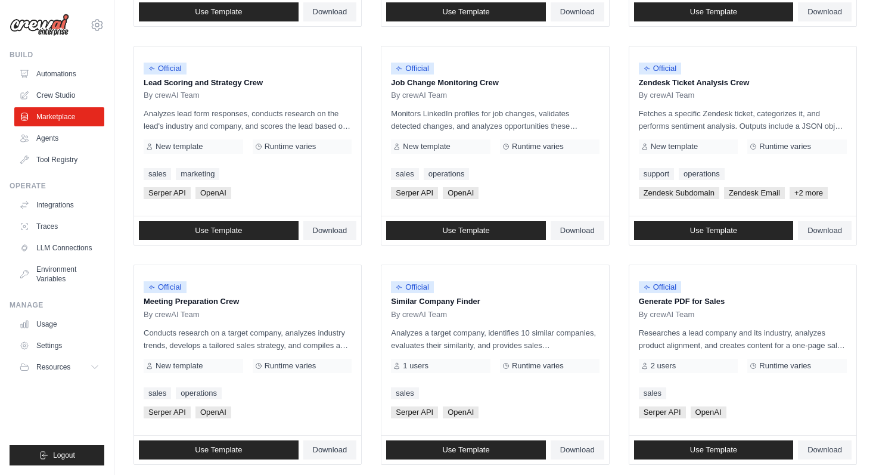
scroll to position [629, 0]
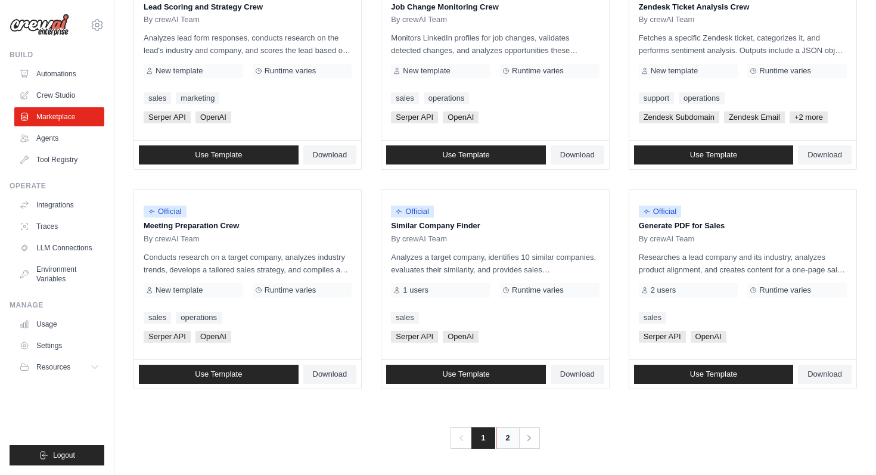
click at [514, 445] on link "2" at bounding box center [508, 437] width 24 height 21
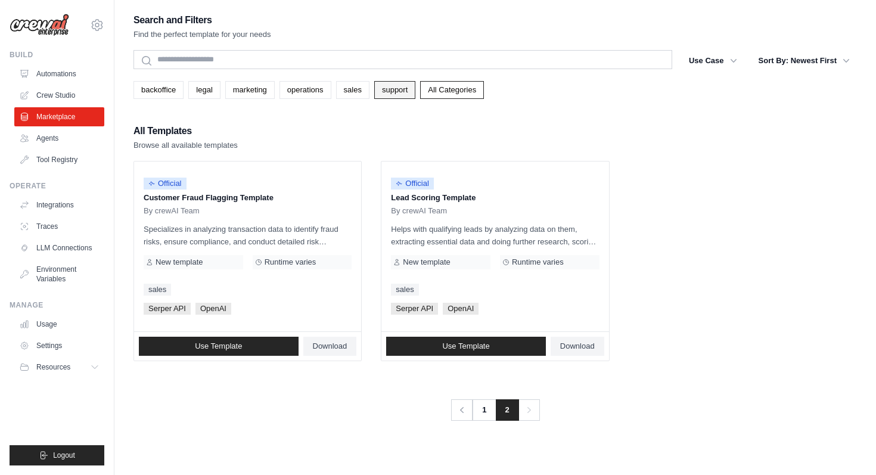
click at [398, 92] on link "support" at bounding box center [394, 90] width 41 height 18
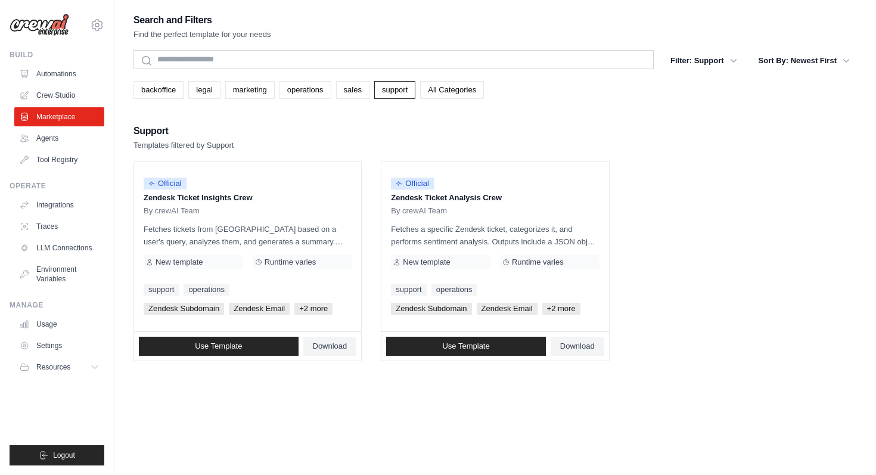
click at [371, 88] on div "backoffice legal marketing operations sales support All Categories" at bounding box center [496, 90] width 724 height 18
click at [348, 86] on link "sales" at bounding box center [352, 90] width 33 height 18
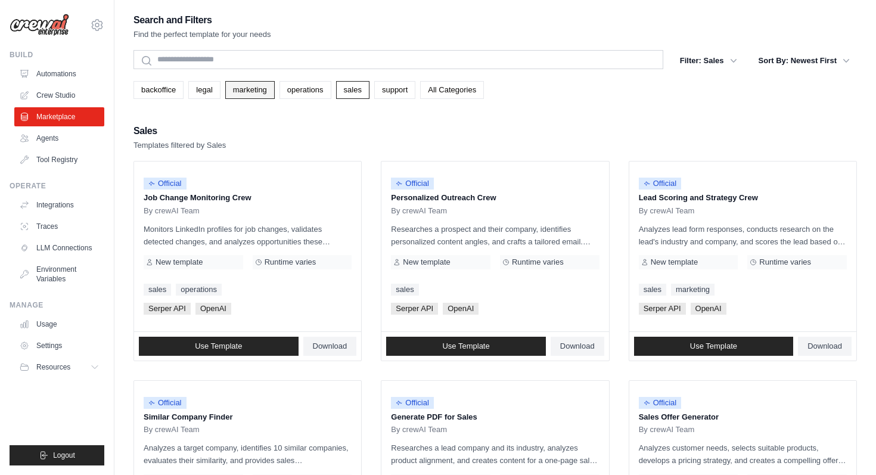
click at [271, 82] on link "marketing" at bounding box center [249, 90] width 49 height 18
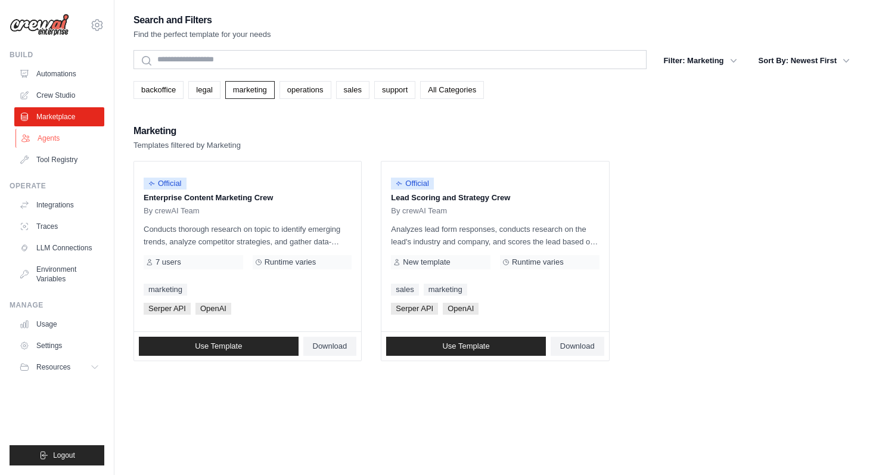
click at [54, 137] on link "Agents" at bounding box center [60, 138] width 90 height 19
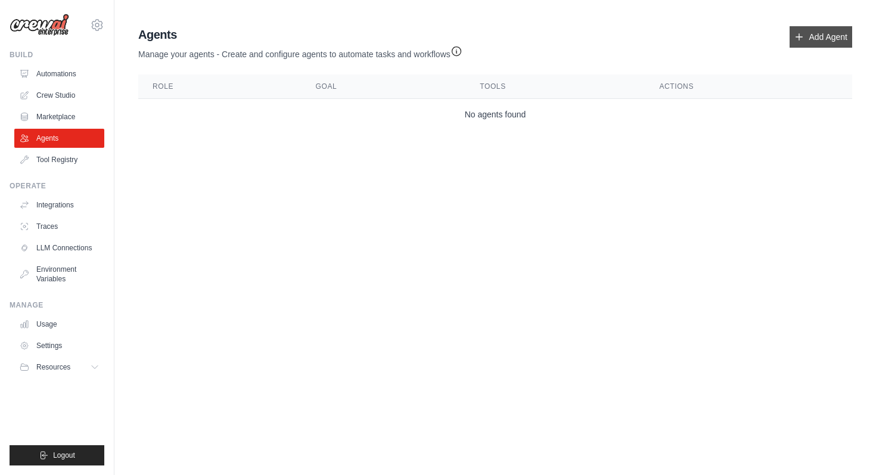
click at [805, 32] on link "Add Agent" at bounding box center [821, 36] width 63 height 21
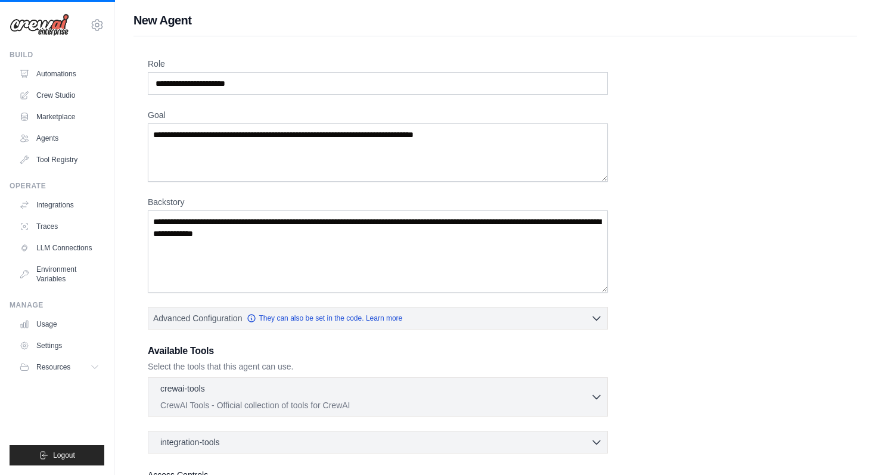
click at [816, 42] on div "Role Goal Backstory Advanced Configuration They can also be set in the code. Le…" at bounding box center [496, 305] width 724 height 538
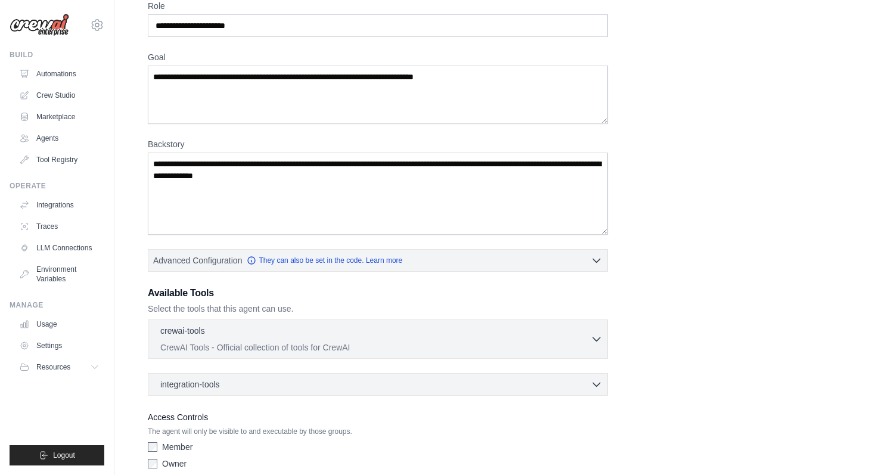
scroll to position [111, 0]
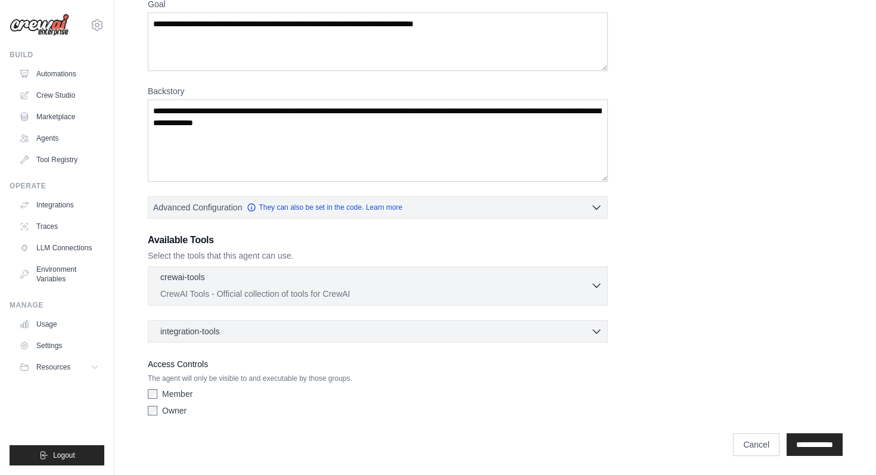
click at [577, 296] on p "CrewAI Tools - Official collection of tools for CrewAI" at bounding box center [375, 294] width 430 height 12
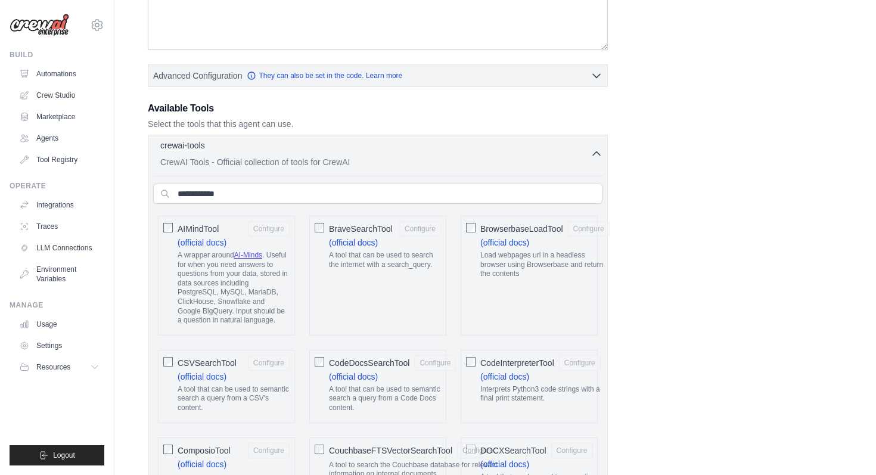
scroll to position [245, 0]
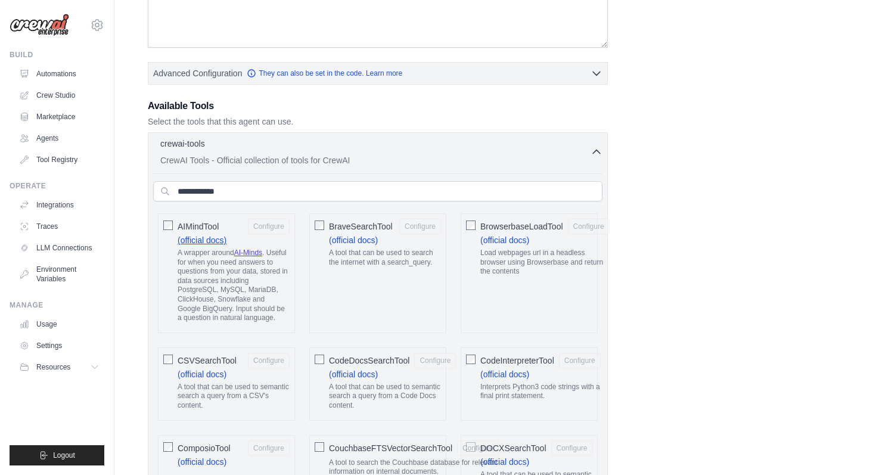
click at [200, 236] on link "(official docs)" at bounding box center [202, 240] width 49 height 10
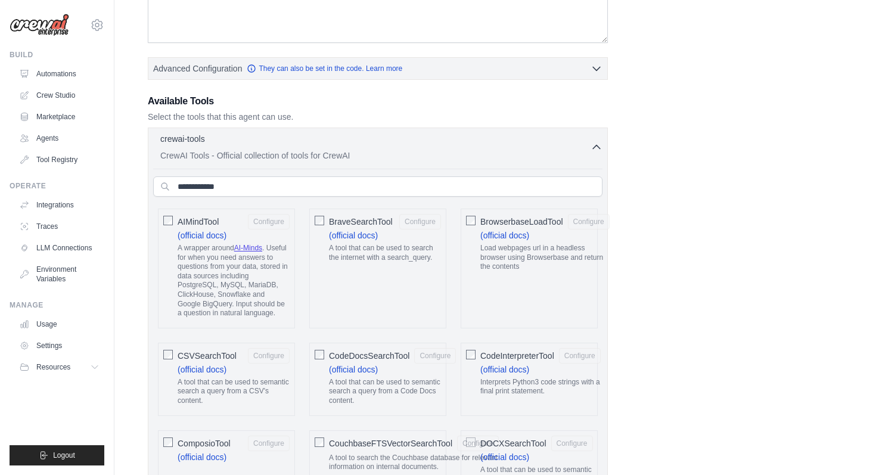
scroll to position [0, 0]
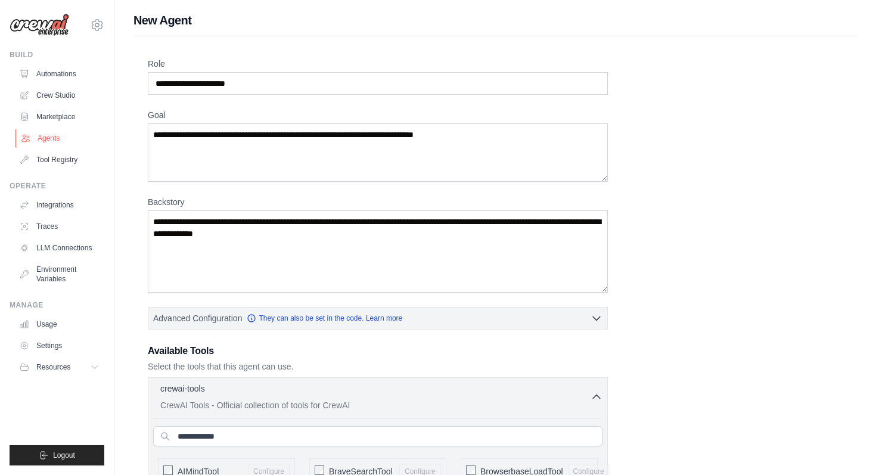
click at [61, 137] on link "Agents" at bounding box center [60, 138] width 90 height 19
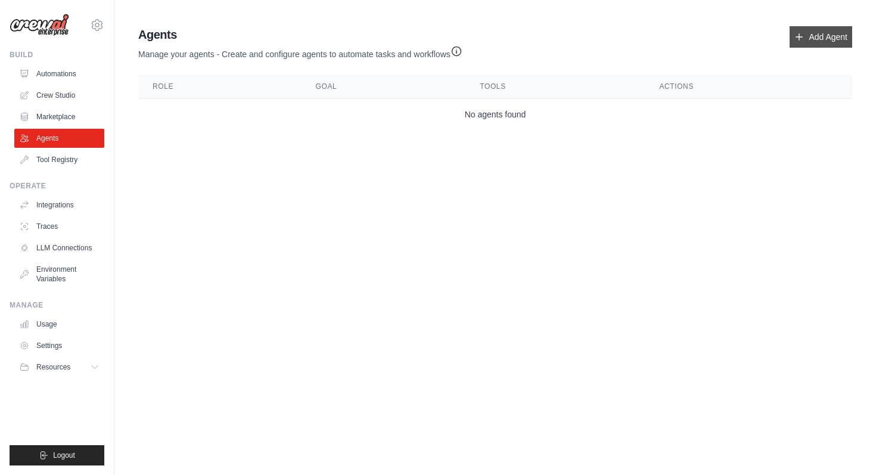
click at [807, 32] on link "Add Agent" at bounding box center [821, 36] width 63 height 21
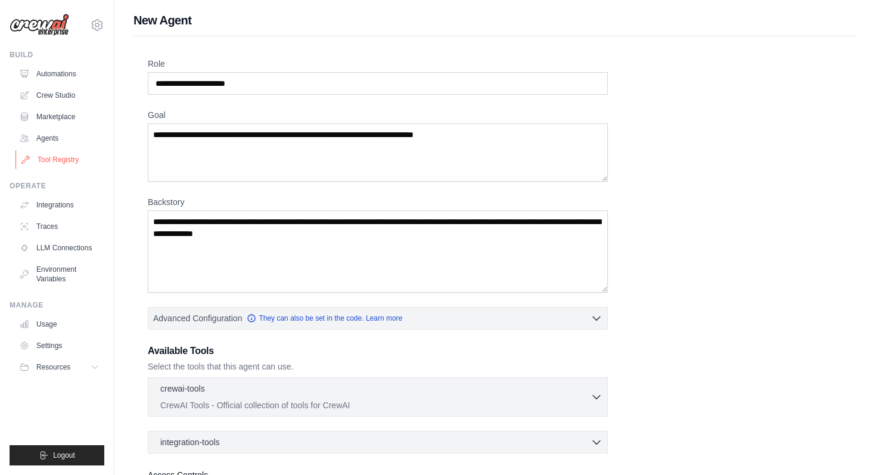
click at [49, 163] on link "Tool Registry" at bounding box center [60, 159] width 90 height 19
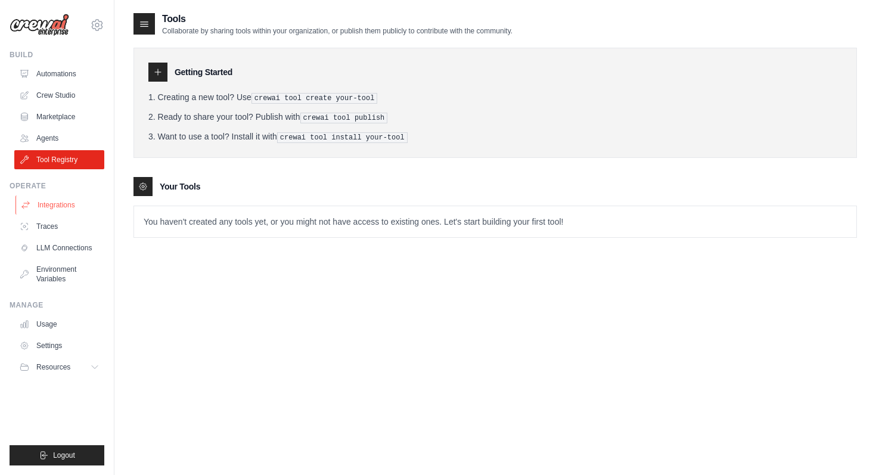
click at [48, 201] on link "Integrations" at bounding box center [60, 205] width 90 height 19
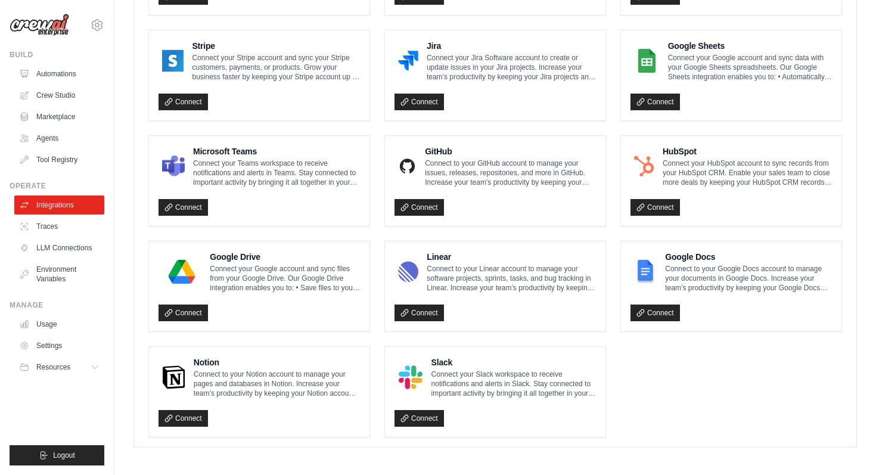
scroll to position [646, 0]
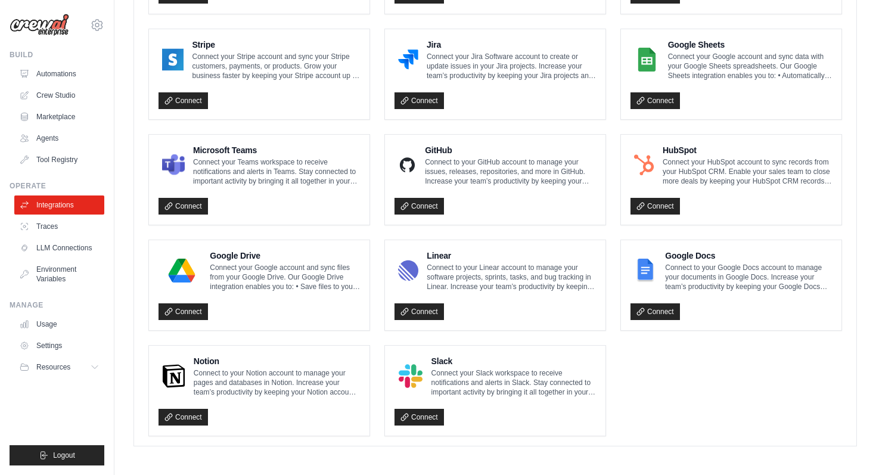
drag, startPoint x: 215, startPoint y: 340, endPoint x: 202, endPoint y: 435, distance: 95.6
click at [202, 435] on div "Gmail Connect to your Gmail account to manage your emails and drafts in Gmail. …" at bounding box center [495, 74] width 722 height 743
click at [278, 303] on div "Connect" at bounding box center [259, 308] width 201 height 24
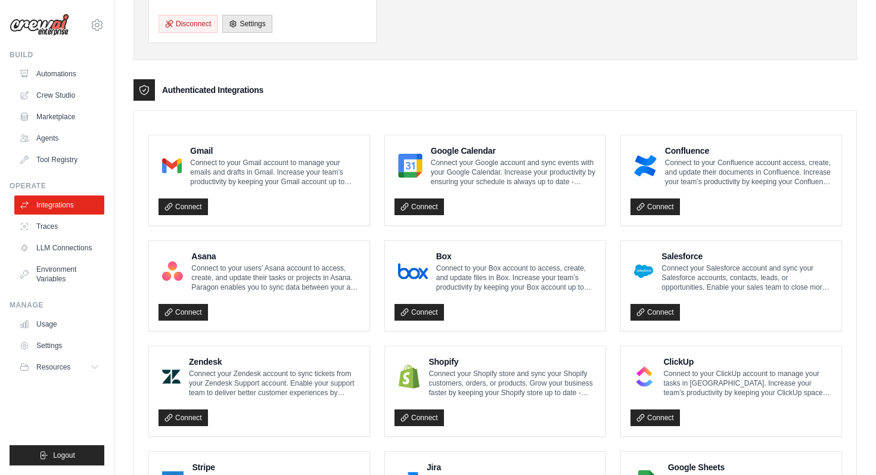
scroll to position [217, 0]
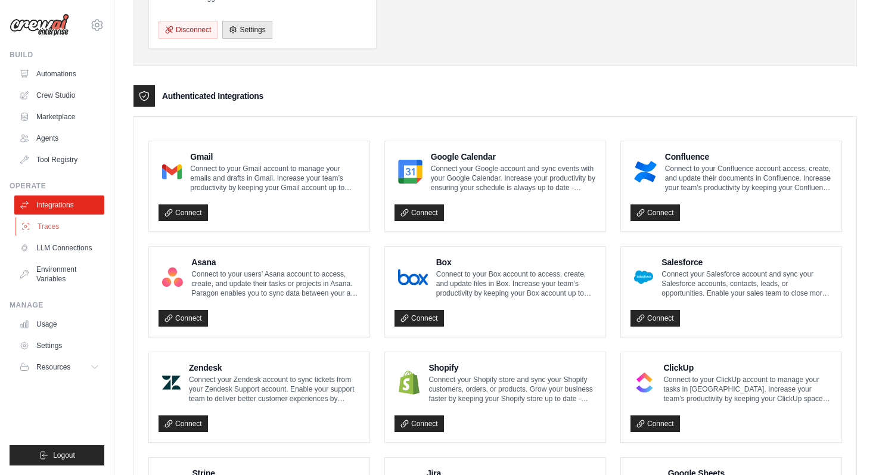
click at [80, 227] on link "Traces" at bounding box center [60, 226] width 90 height 19
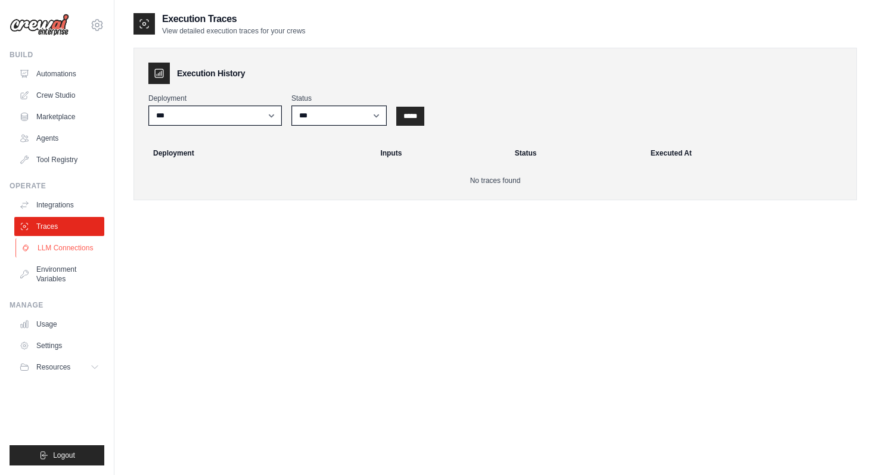
click at [64, 252] on link "LLM Connections" at bounding box center [60, 247] width 90 height 19
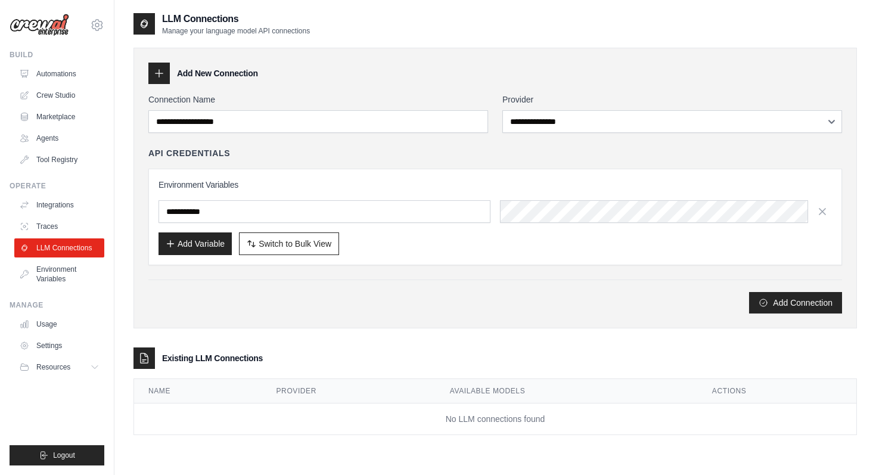
scroll to position [24, 0]
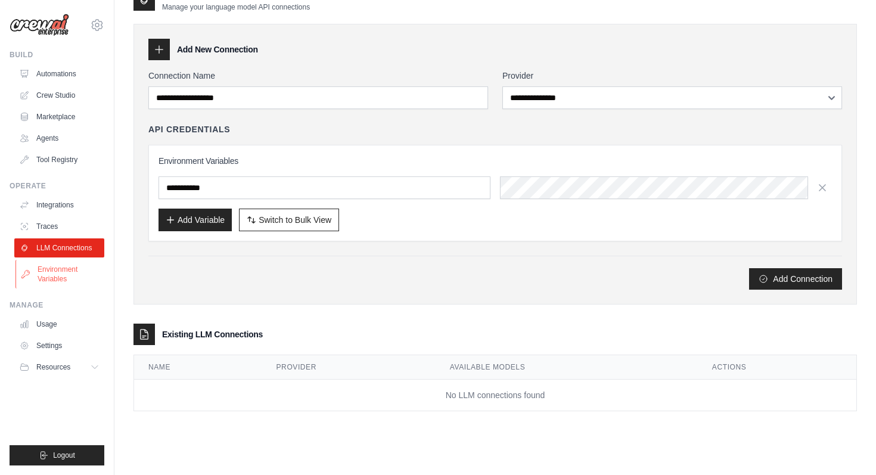
click at [83, 265] on link "Environment Variables" at bounding box center [60, 274] width 90 height 29
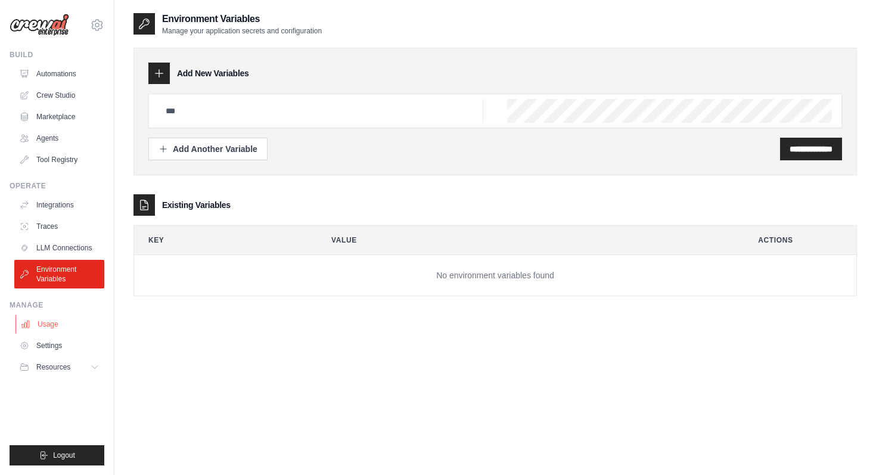
click at [63, 329] on link "Usage" at bounding box center [60, 324] width 90 height 19
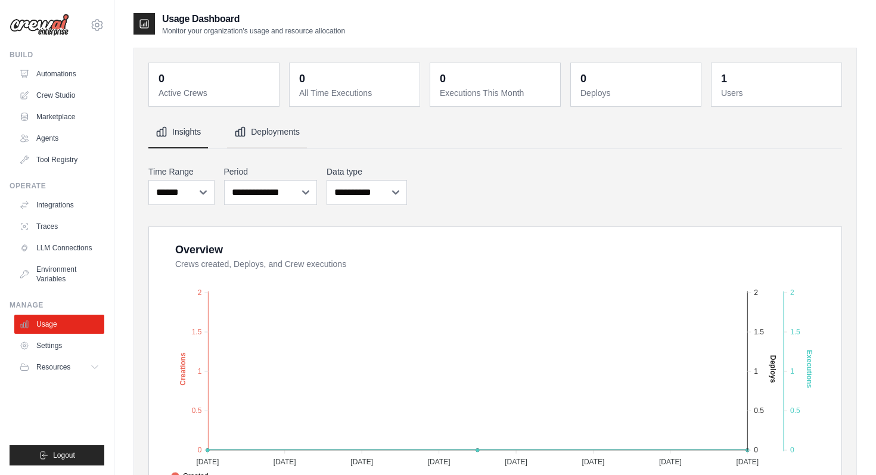
click at [246, 123] on button "Deployments" at bounding box center [267, 132] width 80 height 32
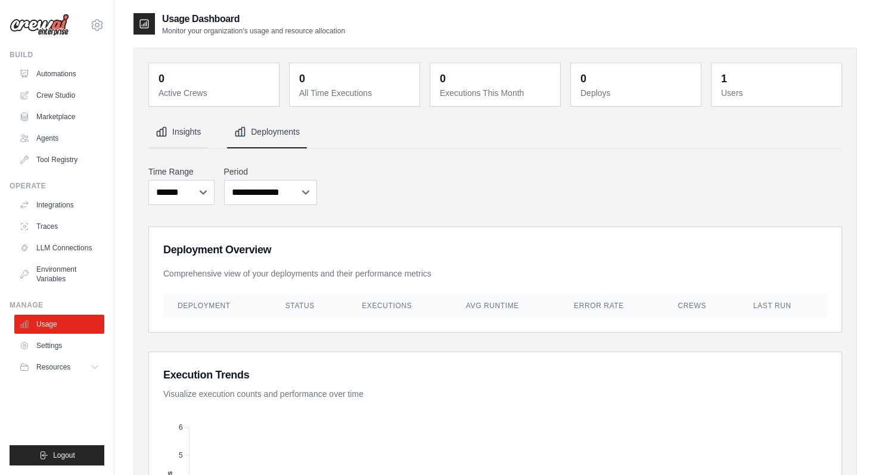
click at [193, 129] on button "Insights" at bounding box center [178, 132] width 60 height 32
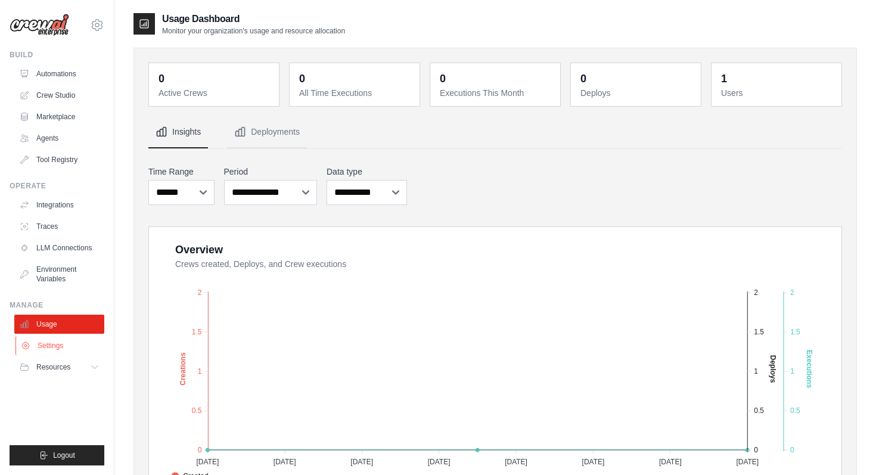
click at [76, 352] on link "Settings" at bounding box center [60, 345] width 90 height 19
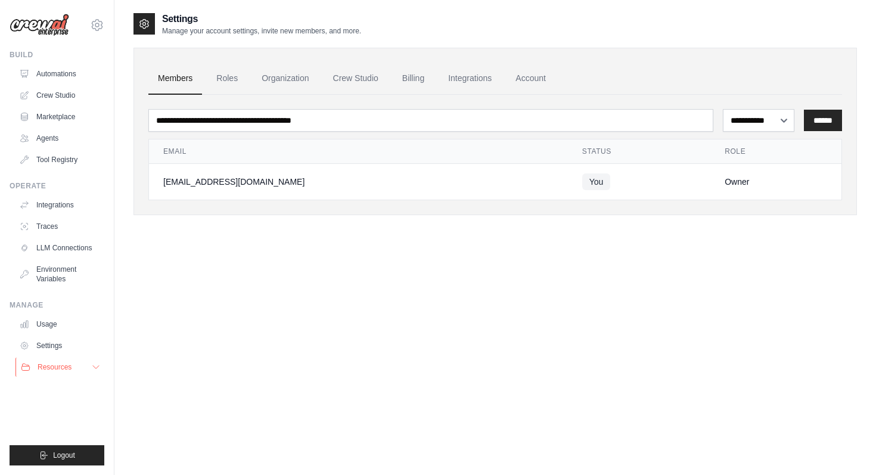
click at [89, 368] on button "Resources" at bounding box center [60, 367] width 90 height 19
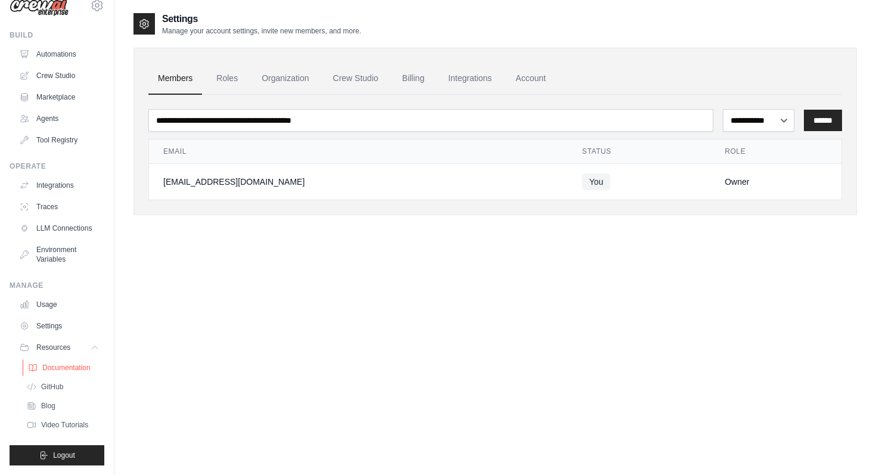
click at [67, 367] on span "Documentation" at bounding box center [66, 368] width 48 height 10
